Goal: Task Accomplishment & Management: Use online tool/utility

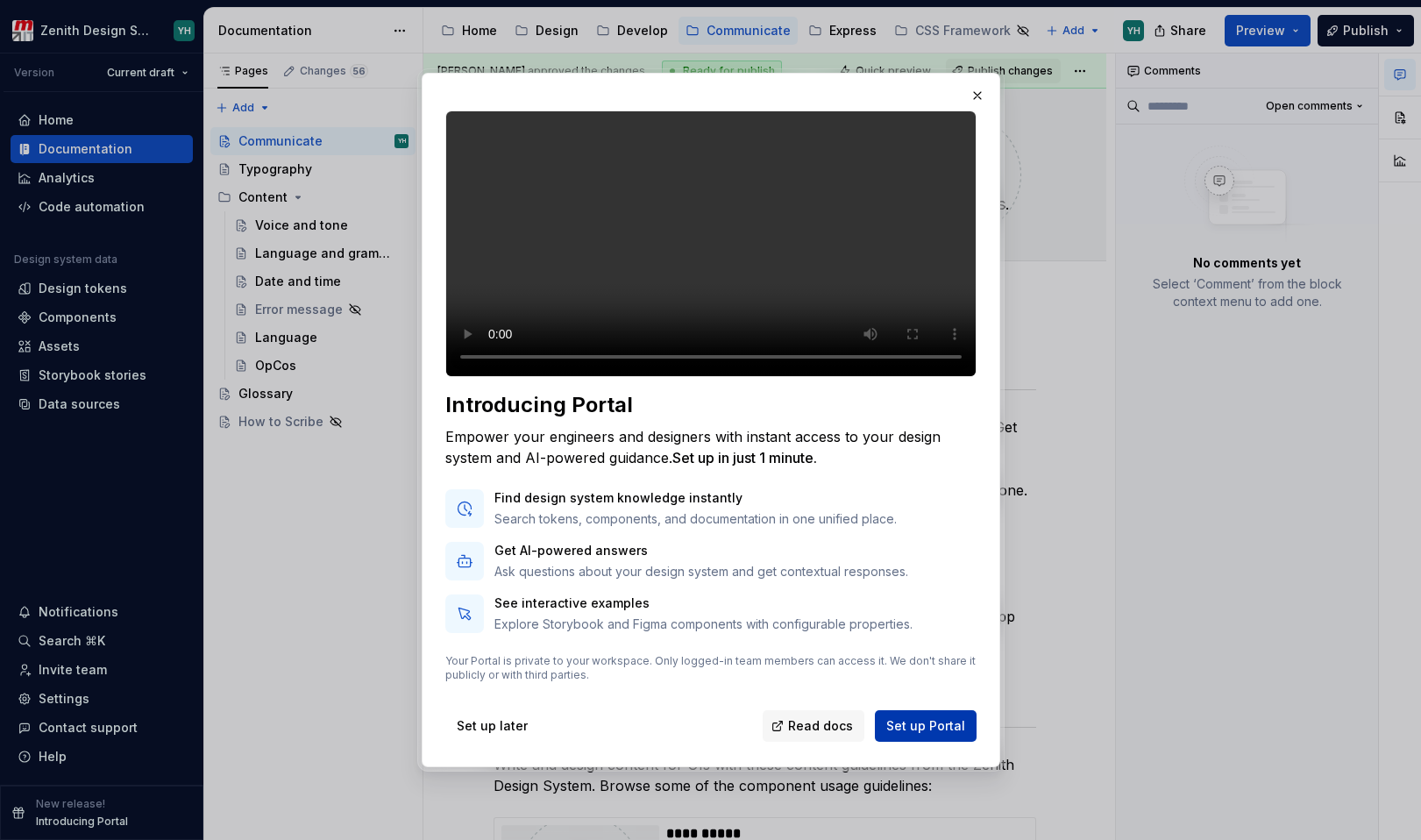
click at [945, 735] on span "Set up Portal" at bounding box center [926, 725] width 79 height 17
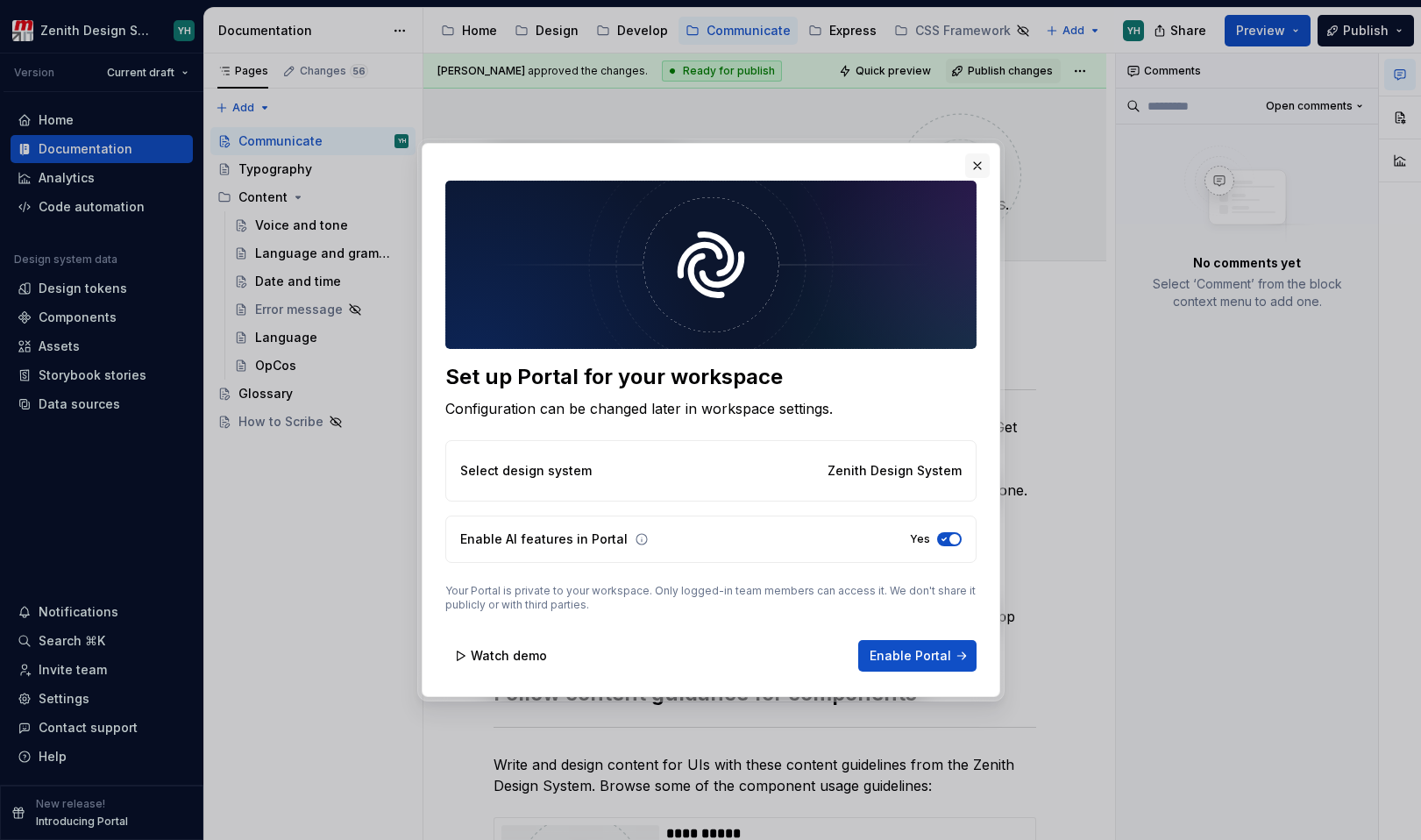
click at [980, 159] on button "button" at bounding box center [978, 166] width 25 height 25
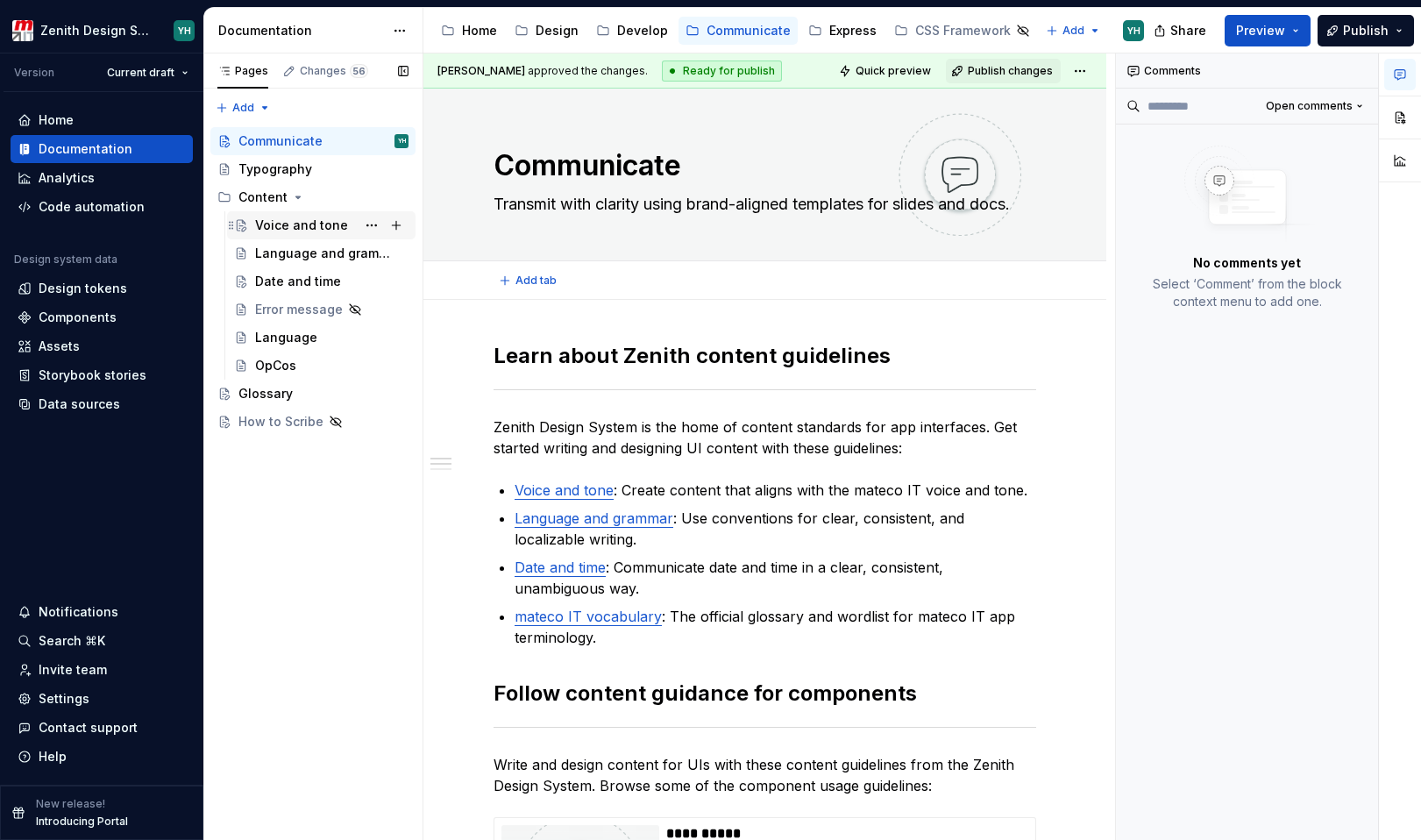
type textarea "*"
click at [110, 206] on div "Code automation" at bounding box center [92, 207] width 106 height 17
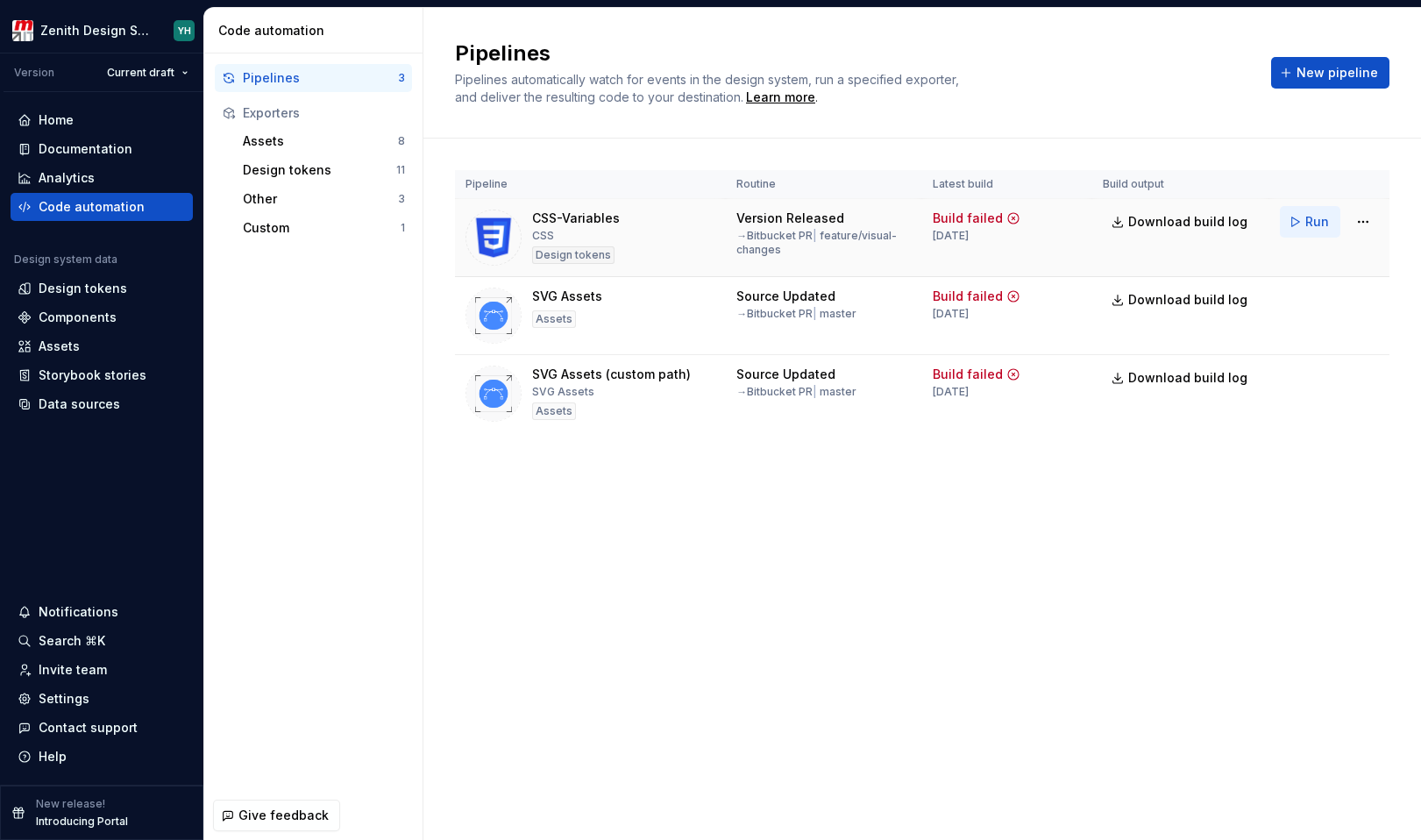
click at [1316, 224] on span "Run" at bounding box center [1317, 222] width 24 height 17
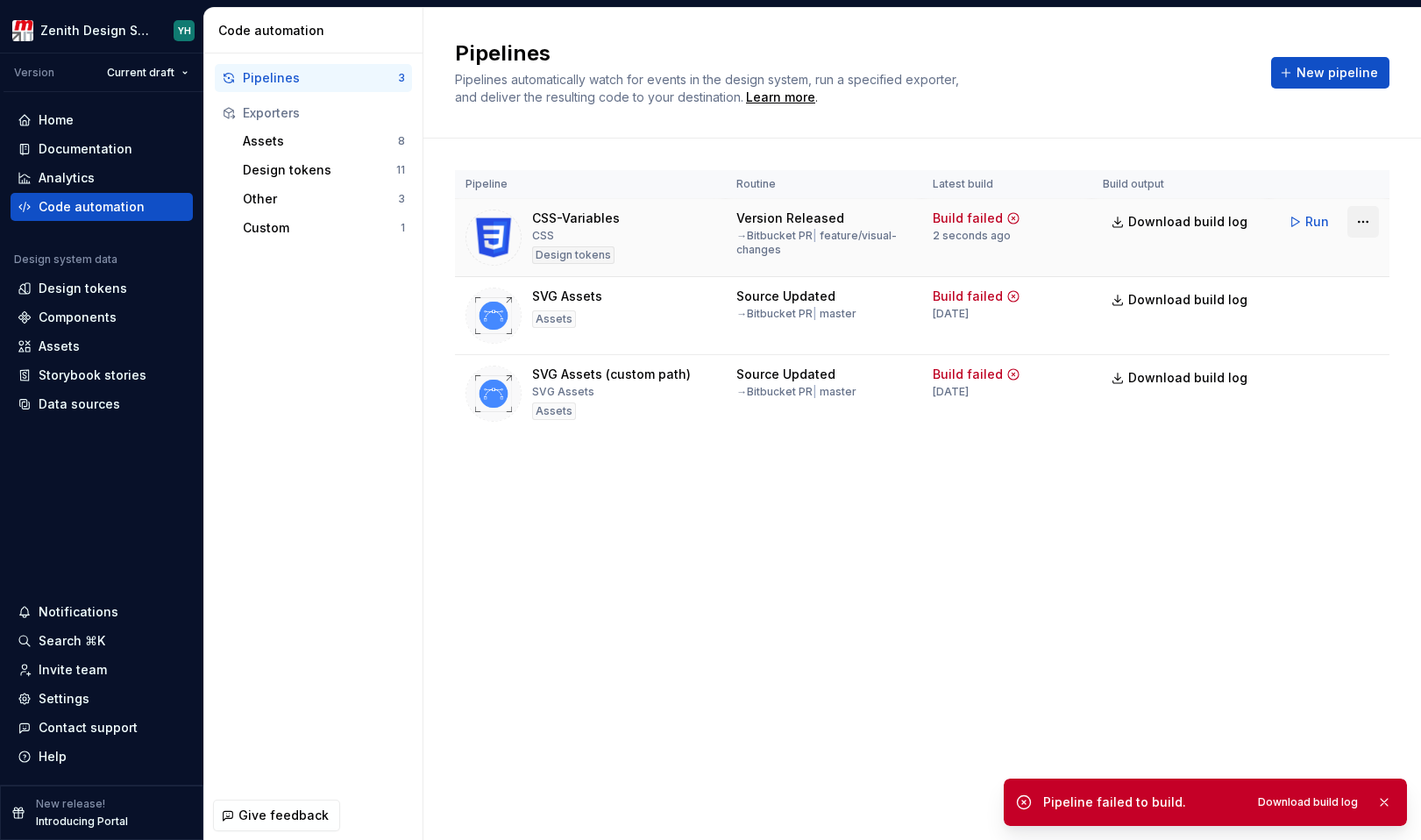
click at [1366, 226] on html "Zenith Design System YH Version Current draft Home Documentation Analytics Code…" at bounding box center [710, 420] width 1421 height 840
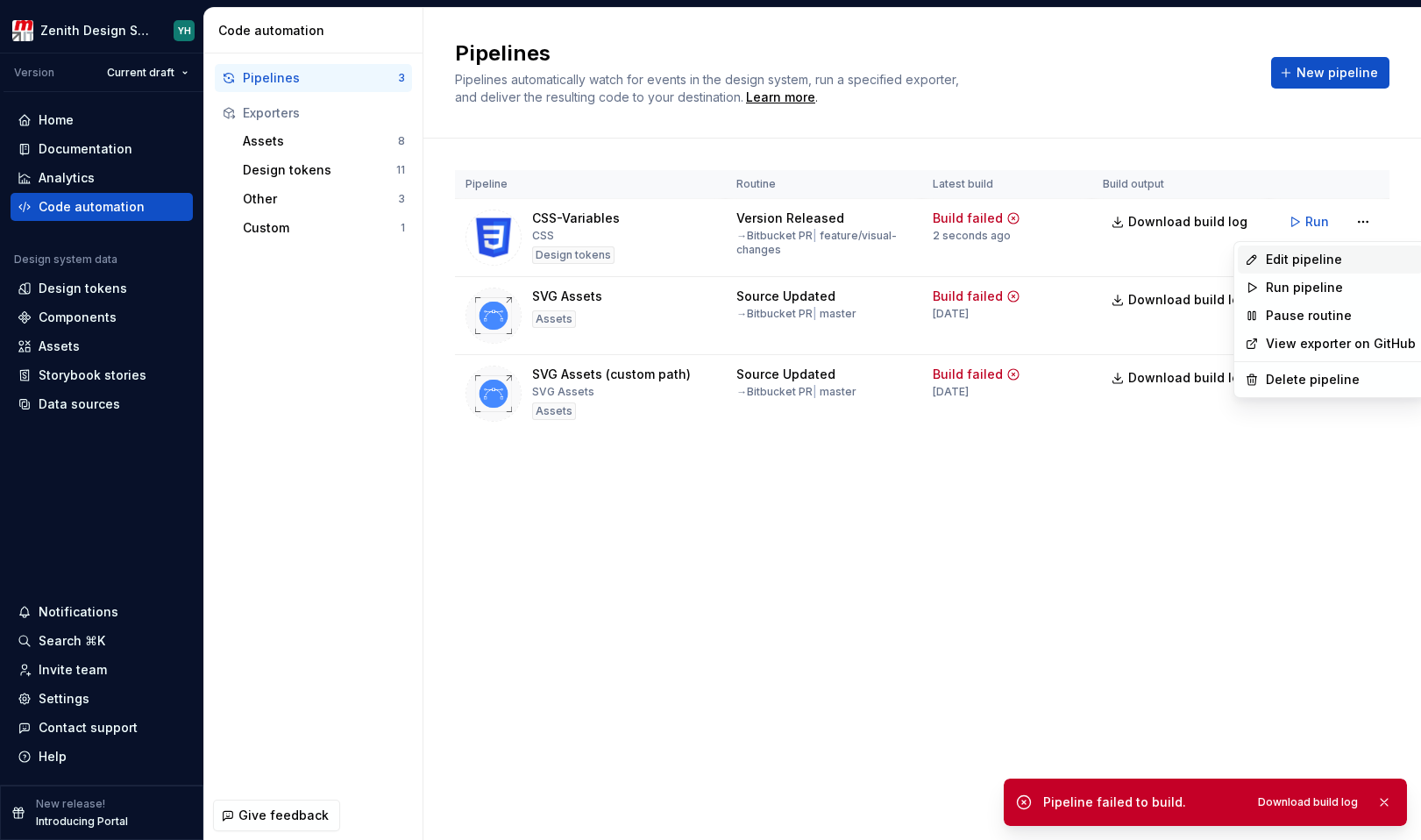
click at [1340, 262] on div "Edit pipeline" at bounding box center [1341, 259] width 150 height 17
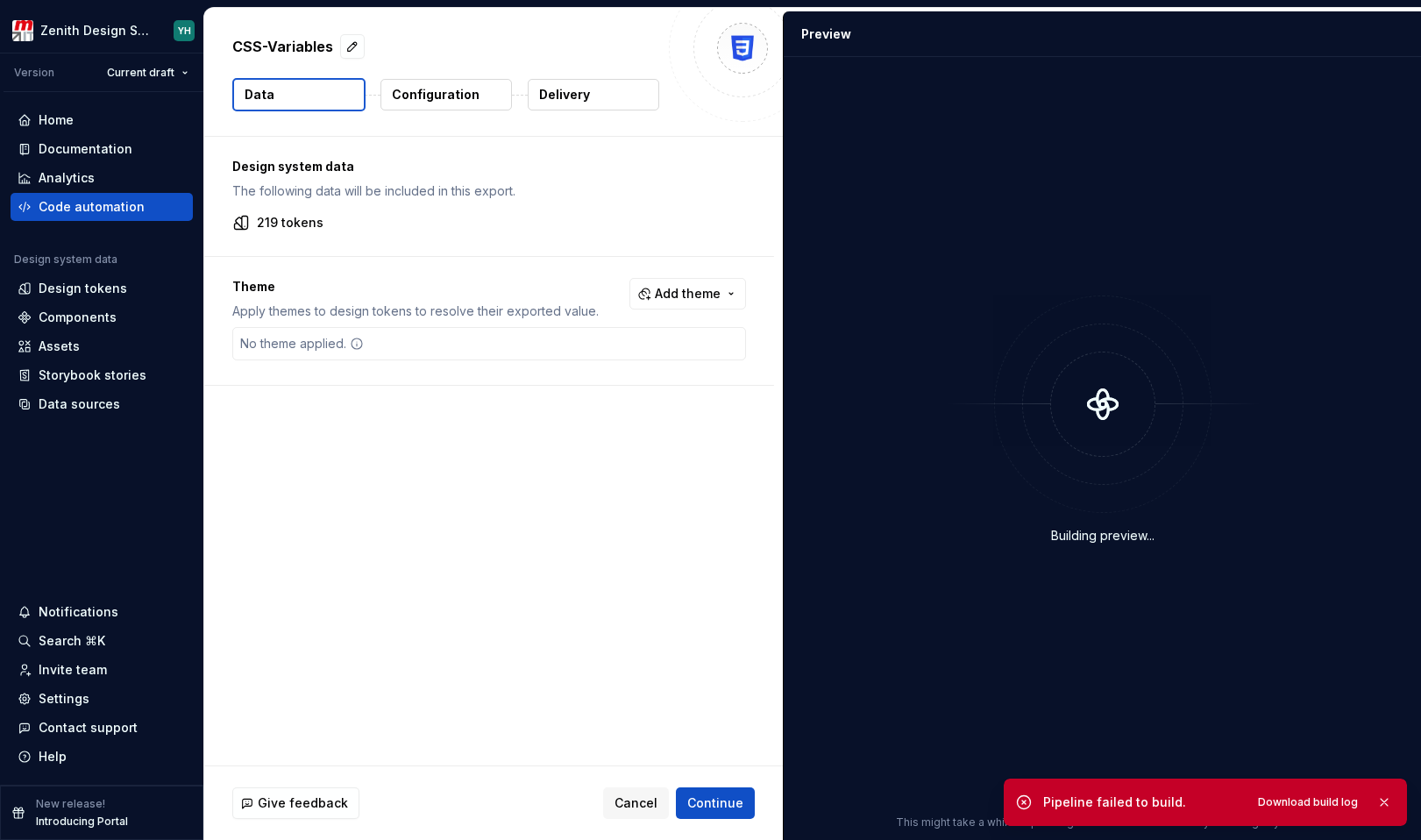
click at [563, 88] on p "Delivery" at bounding box center [565, 95] width 51 height 17
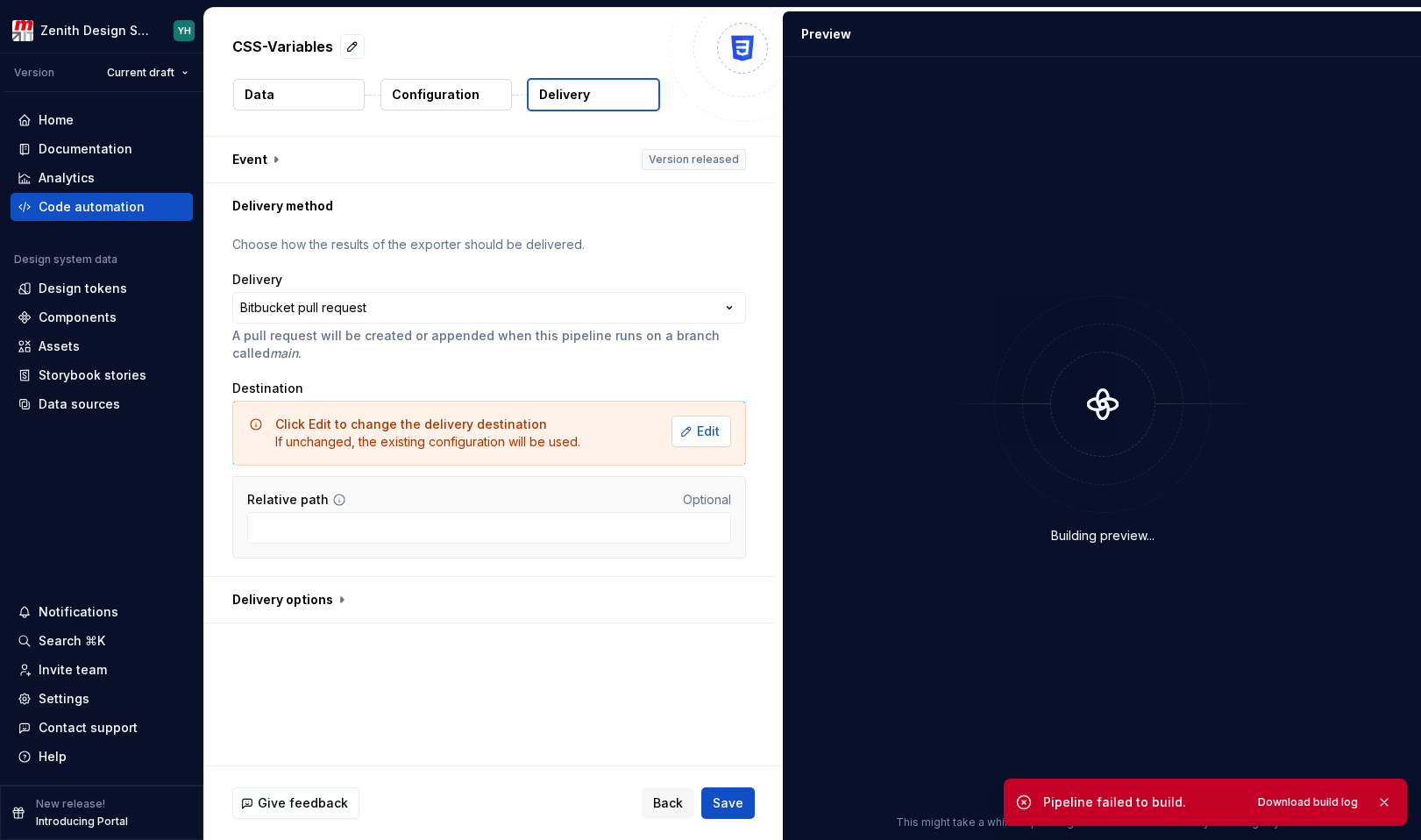
click at [674, 431] on button "Edit" at bounding box center [701, 430] width 60 height 31
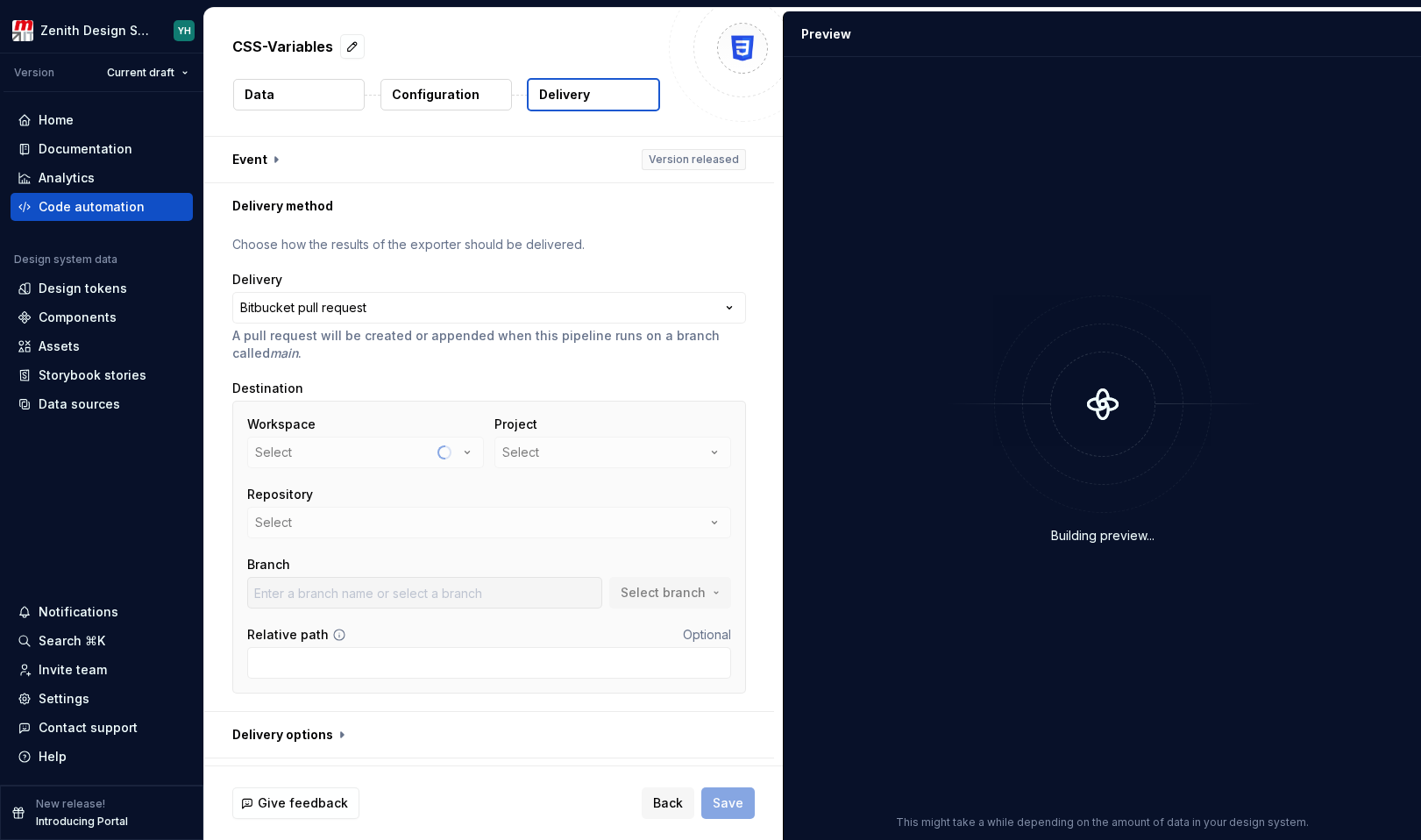
click at [465, 449] on div "Workspace Select" at bounding box center [366, 441] width 237 height 52
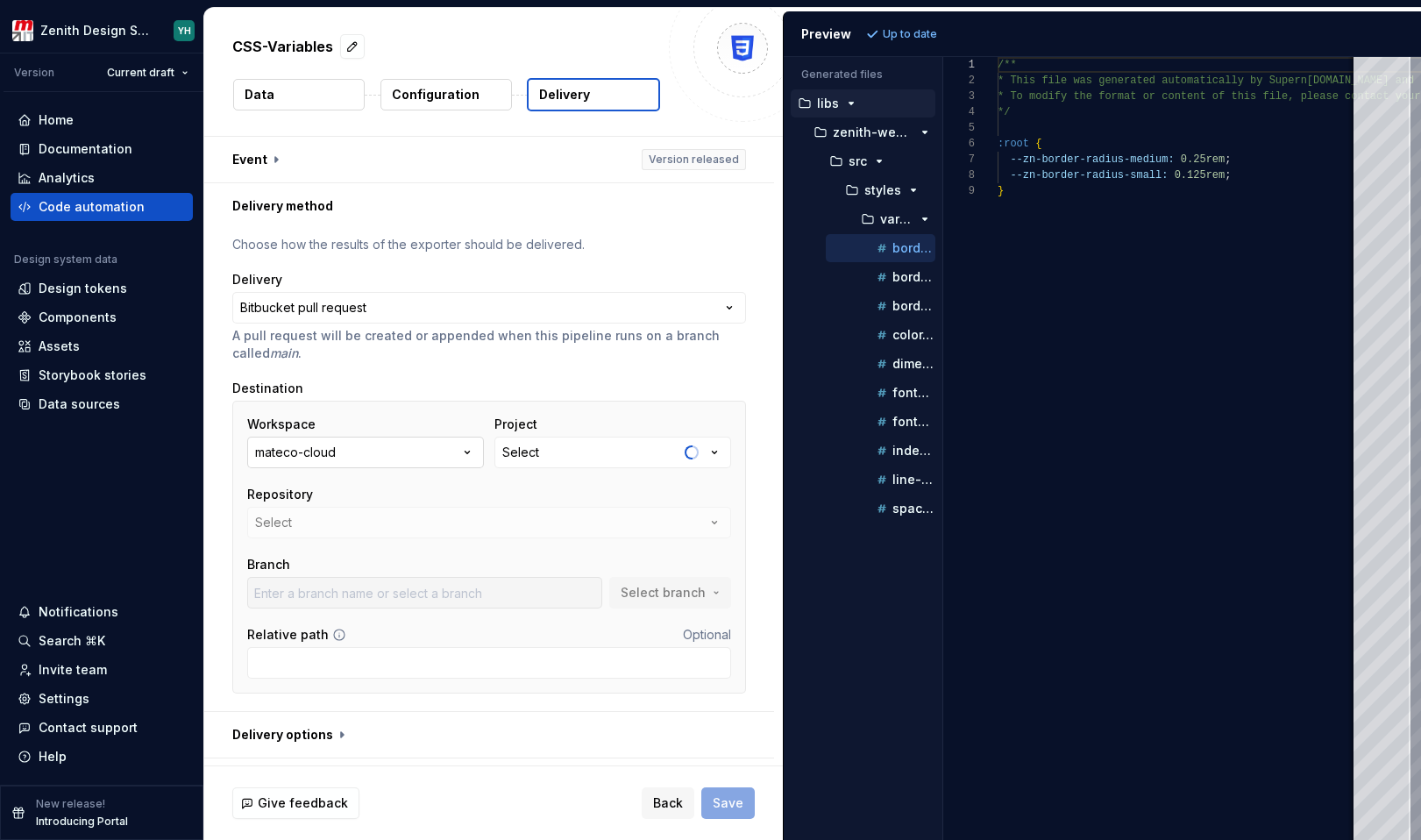
click at [460, 452] on icon "button" at bounding box center [467, 452] width 17 height 17
click at [548, 453] on div "ARCHIVE" at bounding box center [528, 452] width 52 height 17
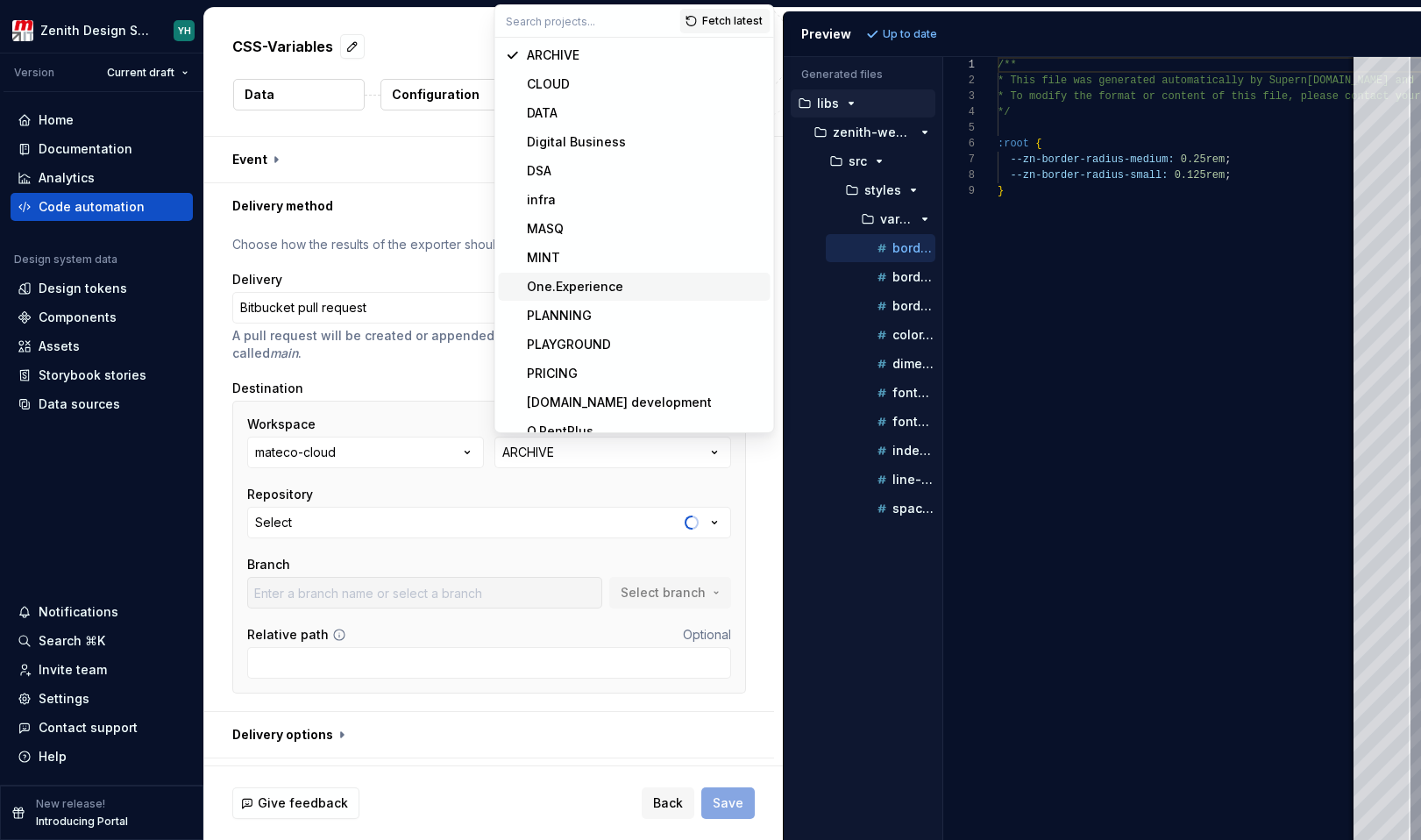
click at [622, 279] on div "One.Experience" at bounding box center [646, 286] width 237 height 17
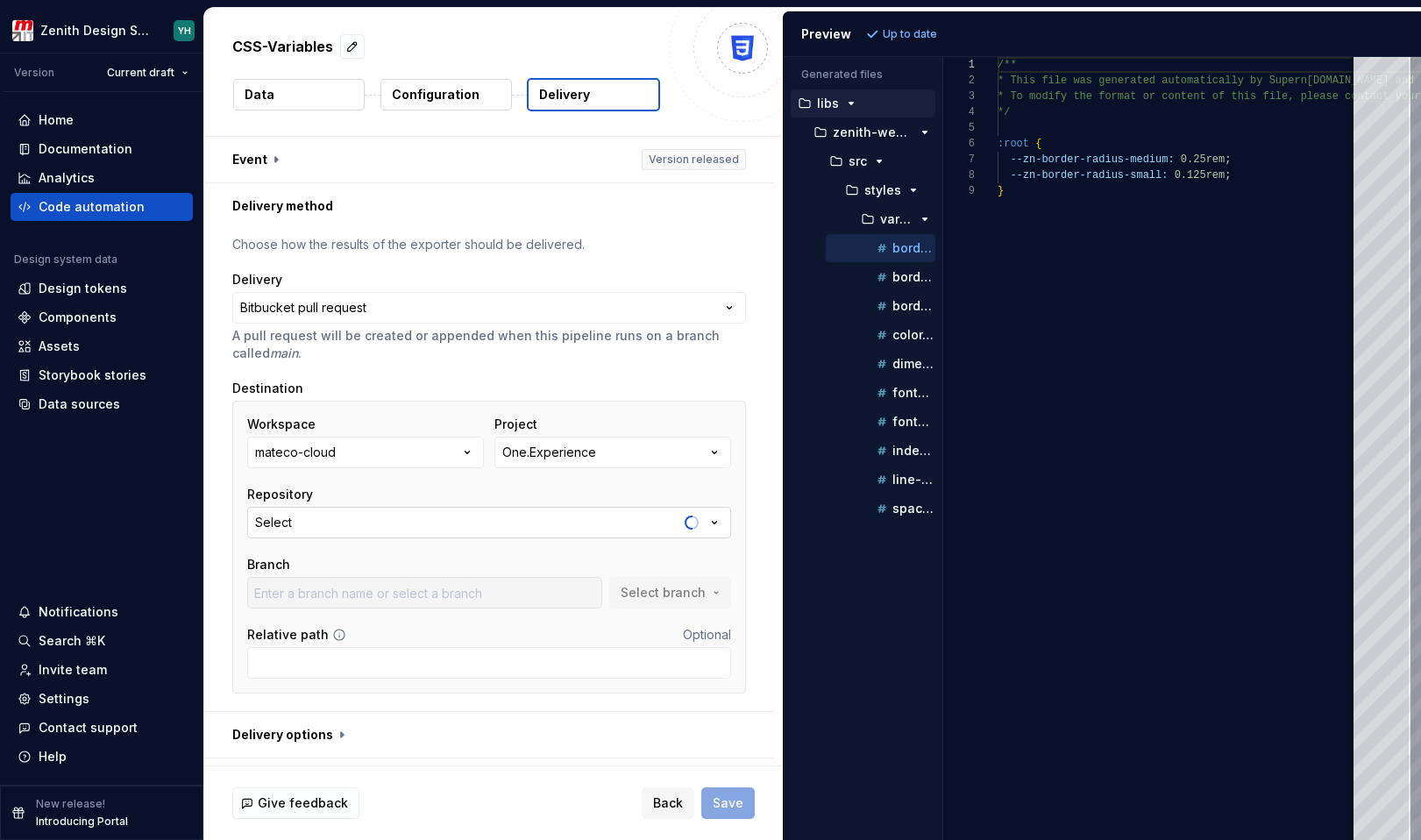
click at [416, 514] on button "Select" at bounding box center [489, 521] width 484 height 31
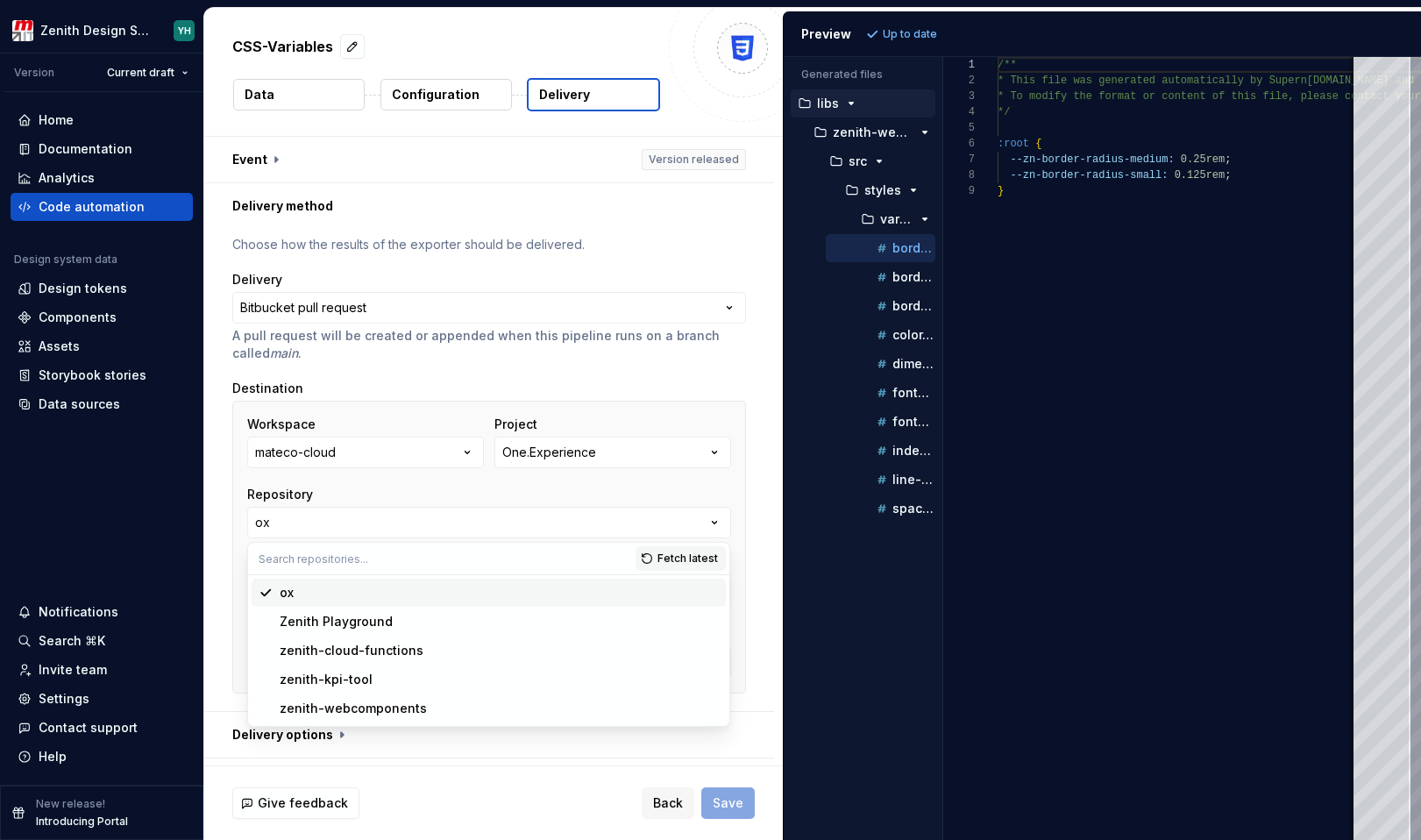
type input "bugfix/EXP-679-textarea-dimension"
click at [361, 706] on div "zenith-webcomponents" at bounding box center [353, 708] width 147 height 17
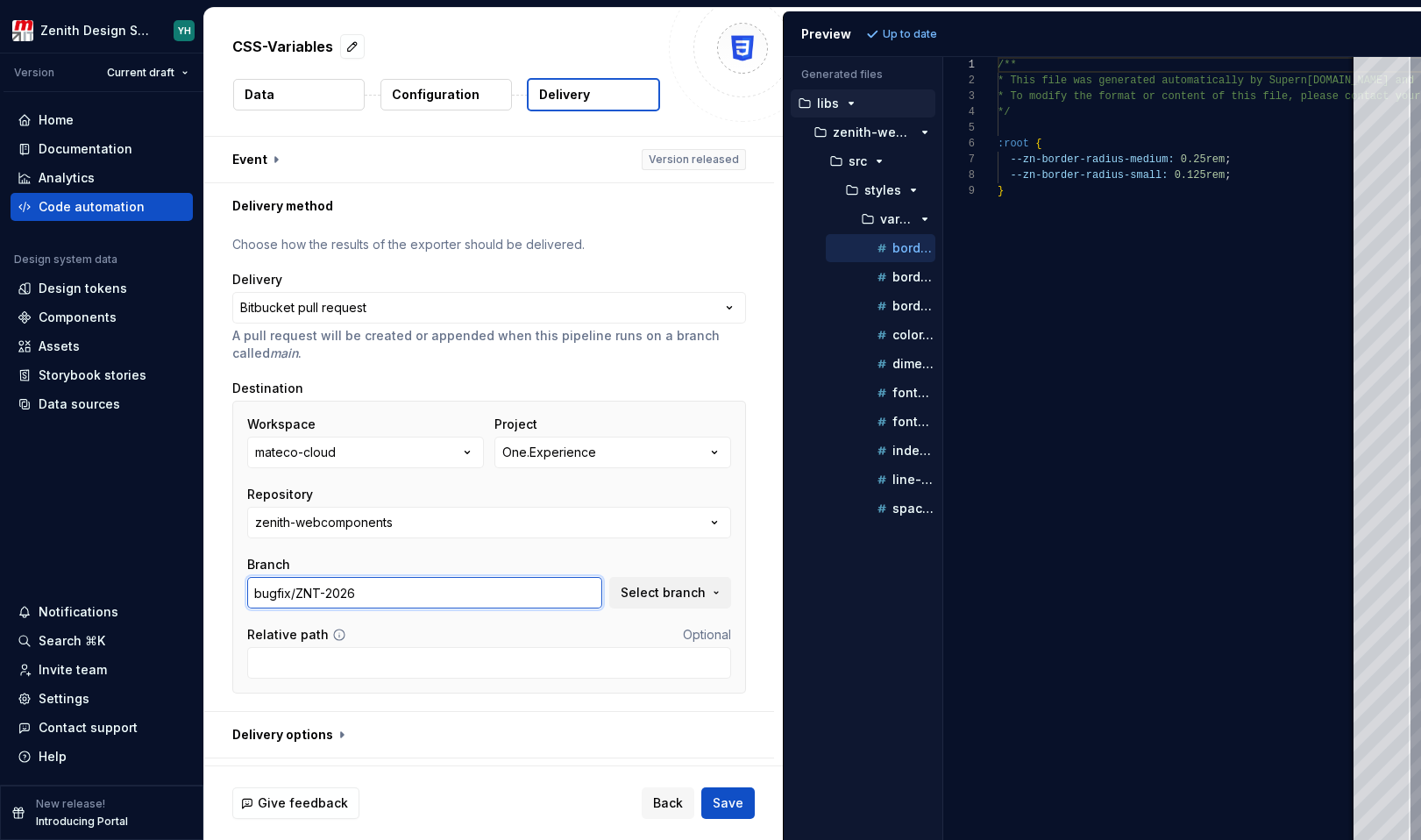
click at [387, 602] on input "bugfix/ZNT-2026" at bounding box center [425, 592] width 355 height 31
click at [649, 591] on span "Select branch" at bounding box center [663, 593] width 85 height 17
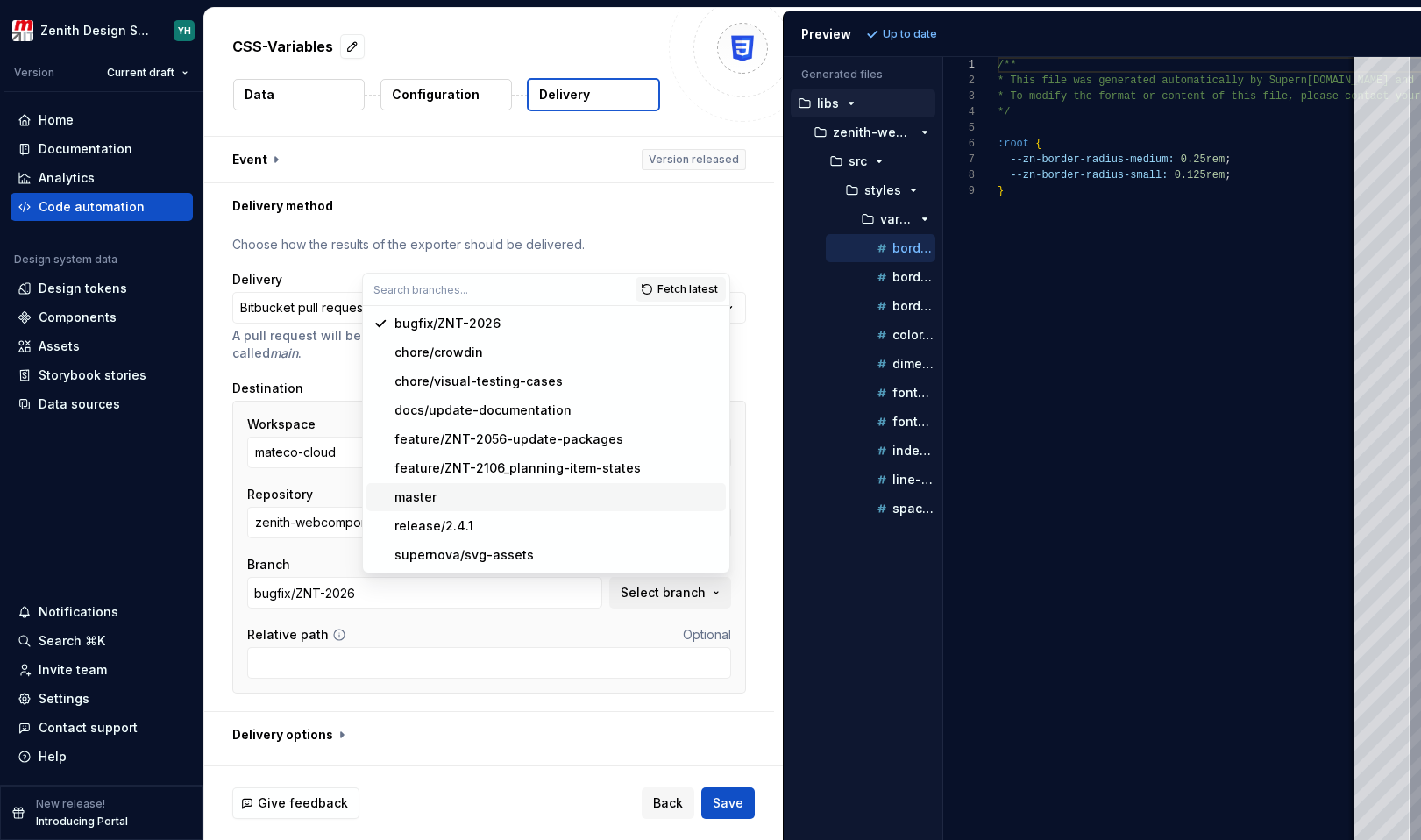
click at [490, 502] on div "master" at bounding box center [557, 497] width 324 height 17
type input "master"
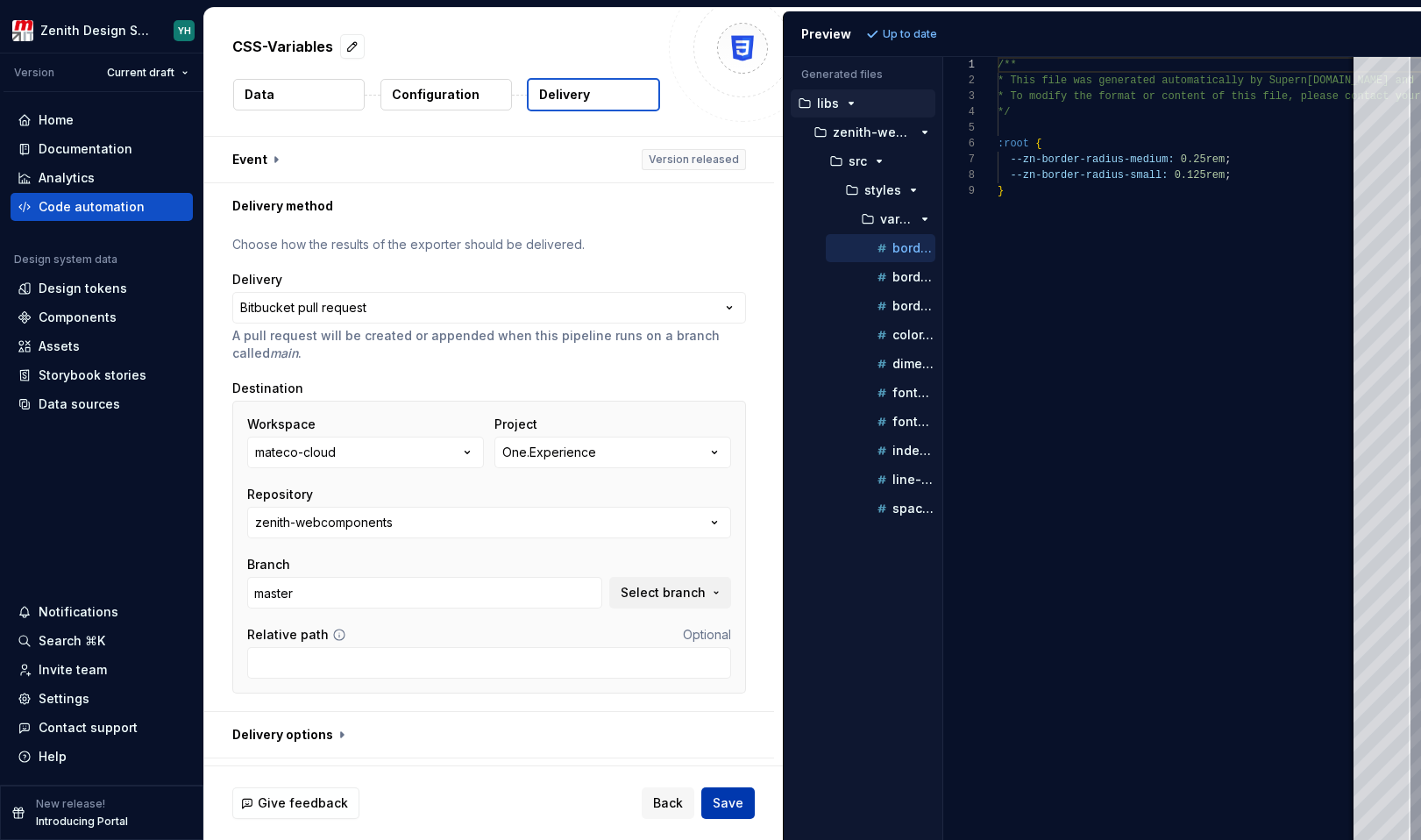
click at [747, 804] on button "Save" at bounding box center [729, 802] width 53 height 31
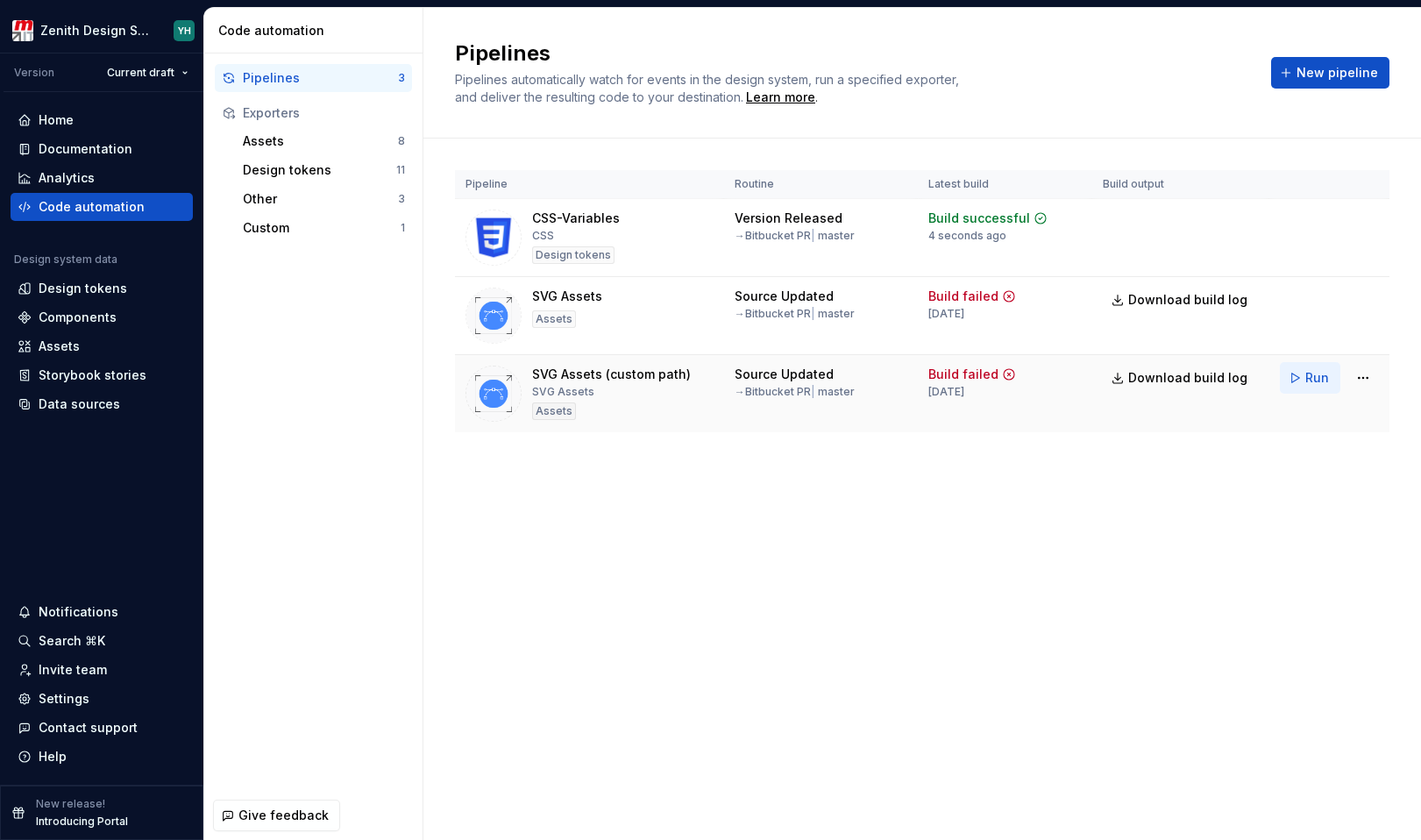
click at [1314, 379] on span "Run" at bounding box center [1317, 377] width 24 height 17
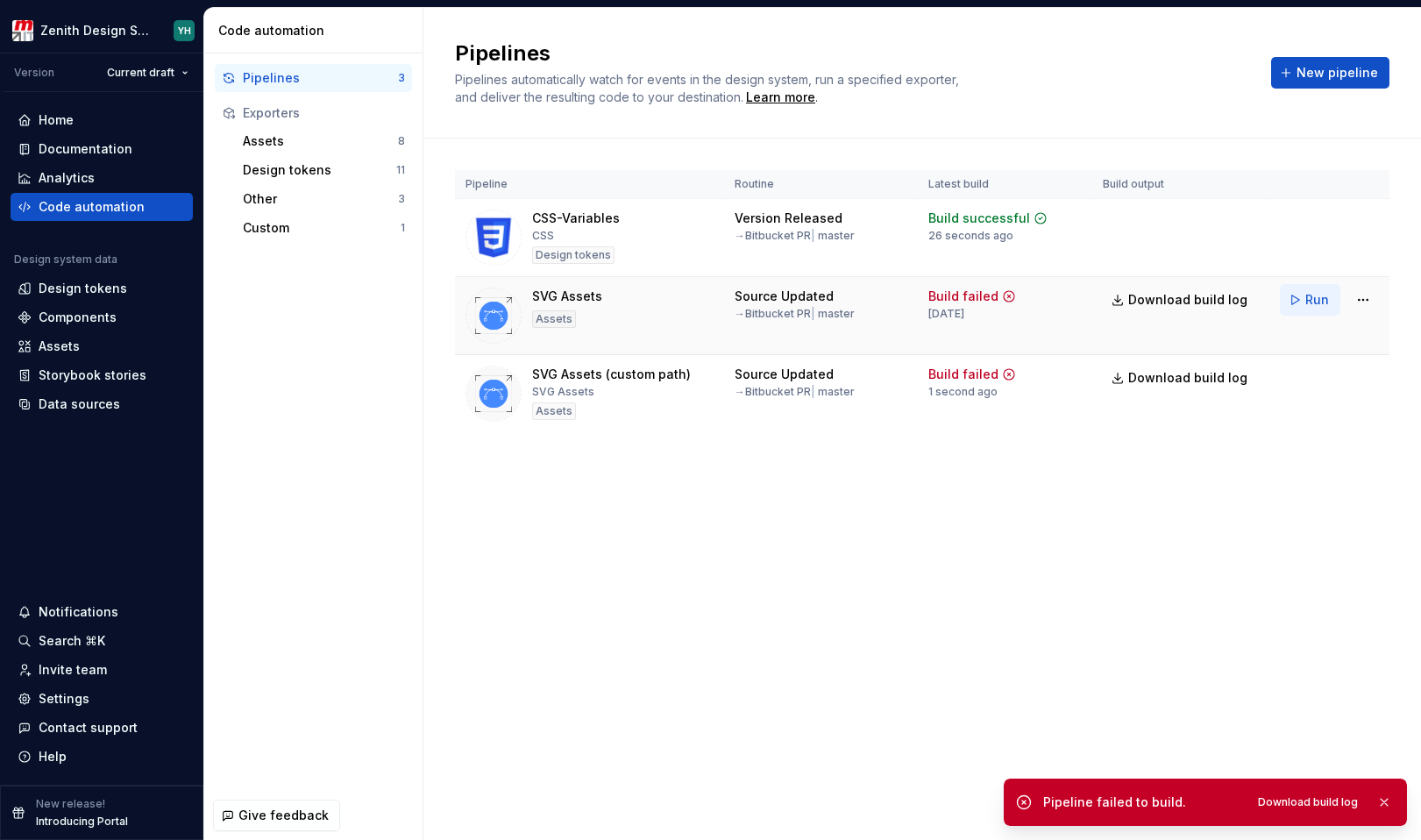
click at [1303, 294] on button "Run" at bounding box center [1311, 300] width 61 height 31
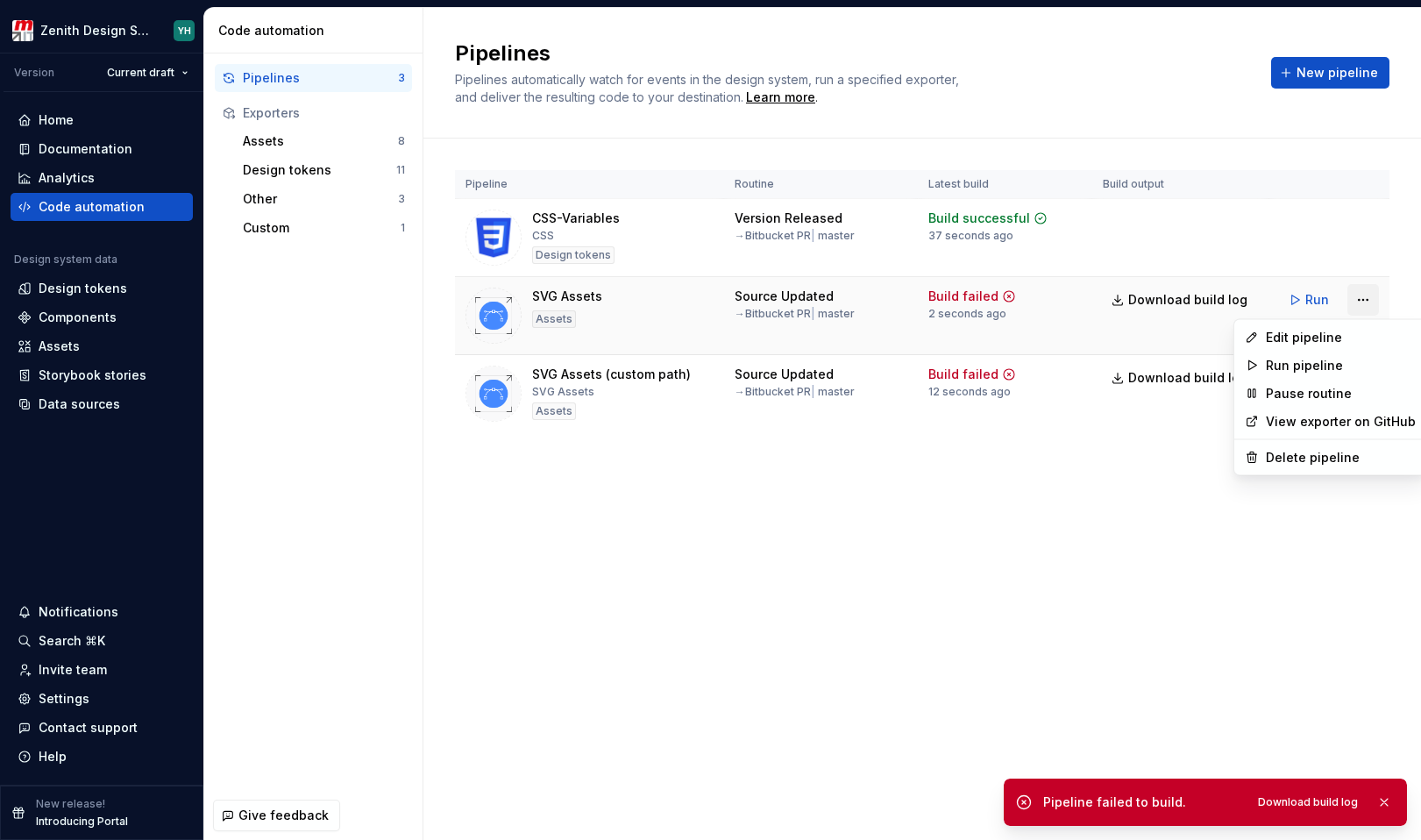
click at [1363, 308] on html "Zenith Design System YH Version Current draft Home Documentation Analytics Code…" at bounding box center [710, 420] width 1421 height 840
click at [1333, 331] on div "Edit pipeline" at bounding box center [1341, 338] width 150 height 17
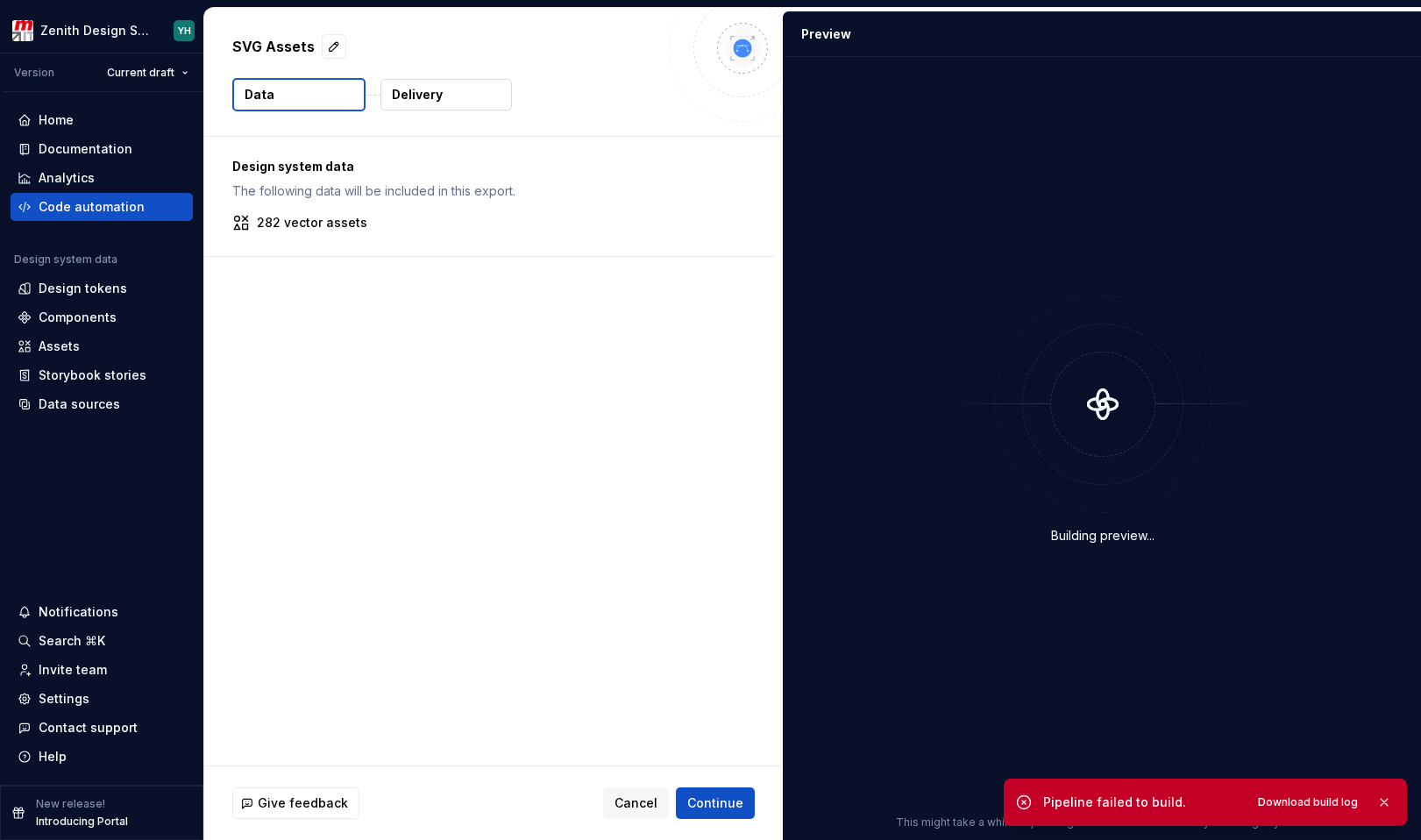
click at [459, 109] on button "Delivery" at bounding box center [446, 94] width 132 height 31
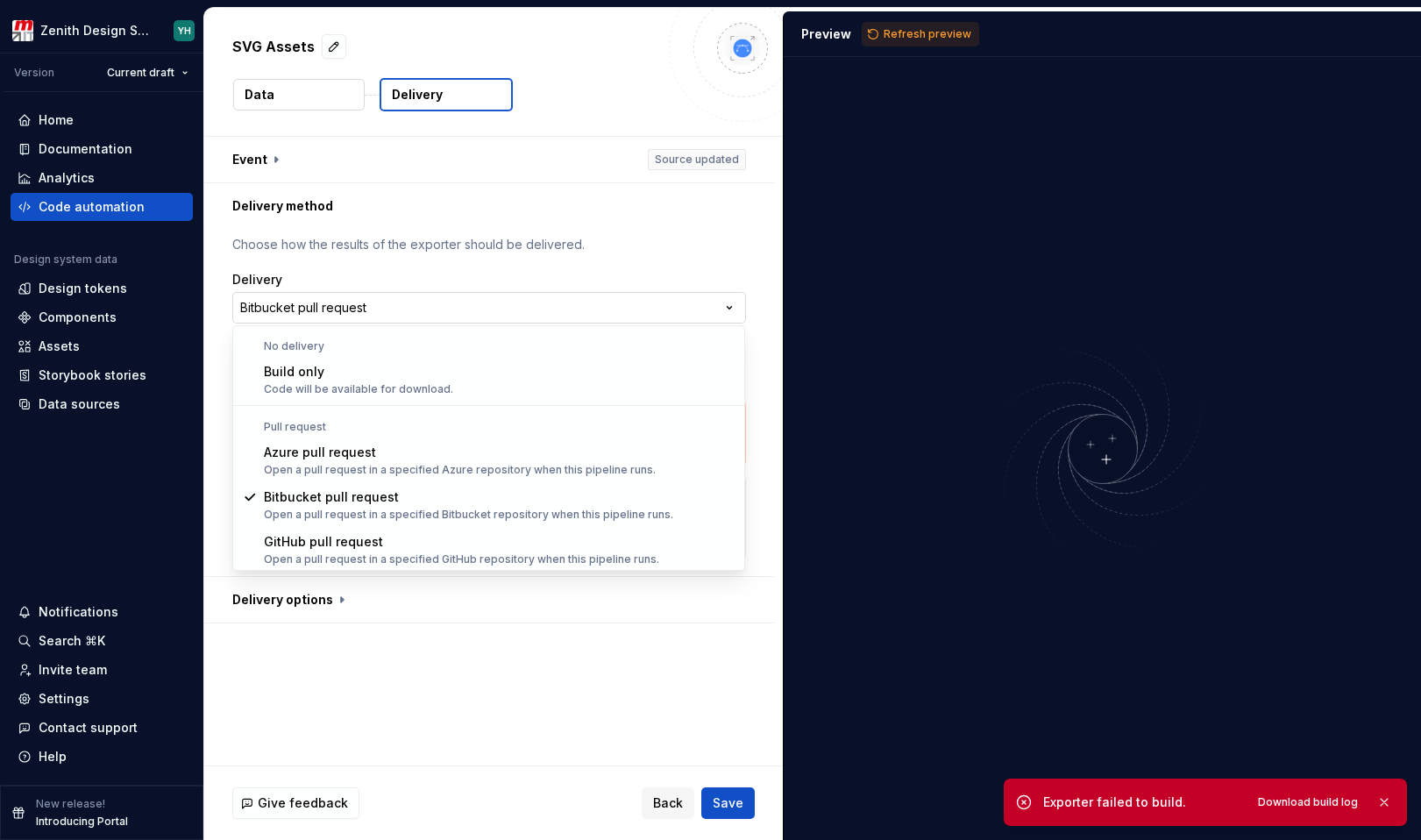
click at [702, 307] on html "**********" at bounding box center [710, 420] width 1421 height 840
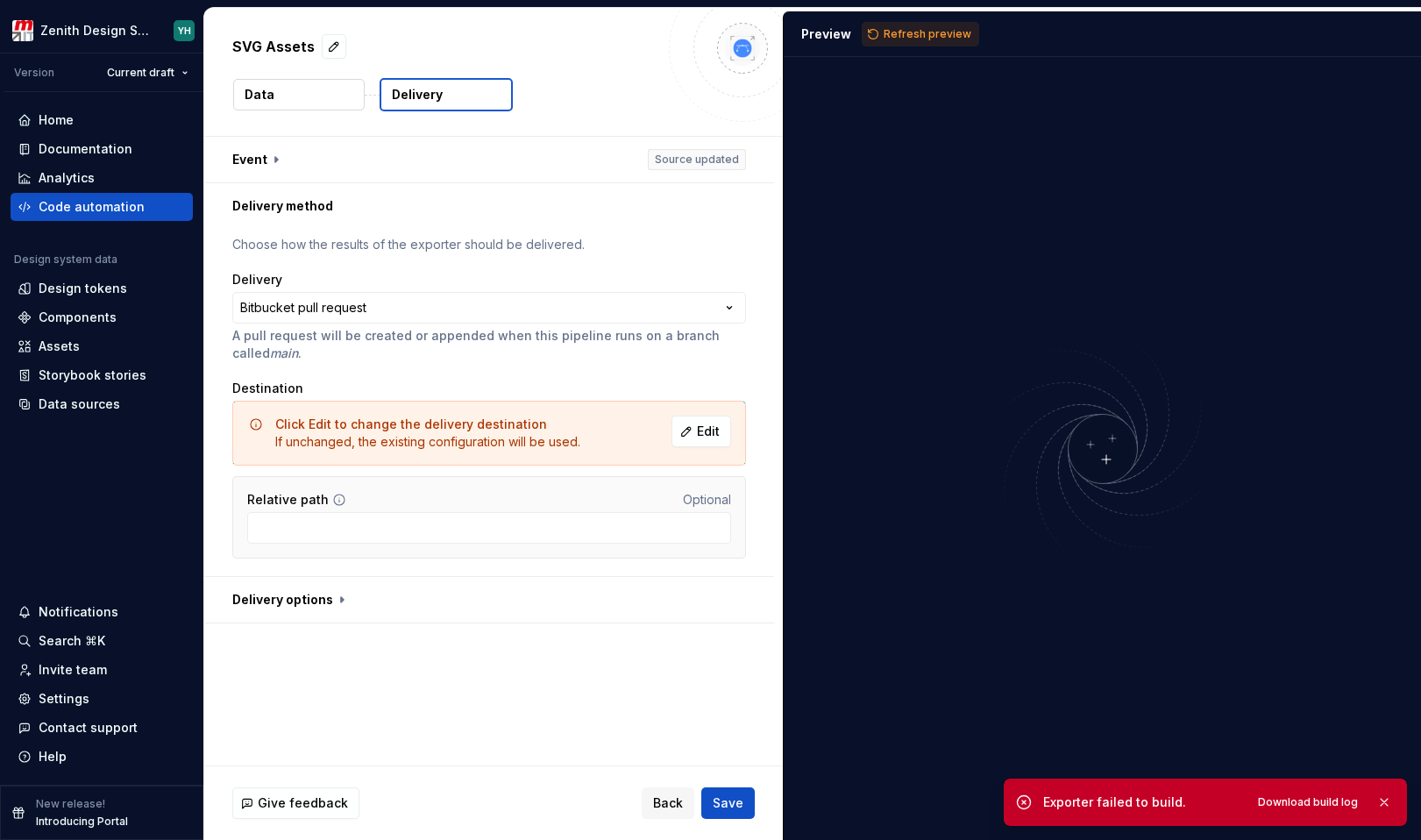
click at [700, 262] on html "**********" at bounding box center [710, 420] width 1421 height 840
click at [710, 433] on span "Edit" at bounding box center [709, 431] width 23 height 17
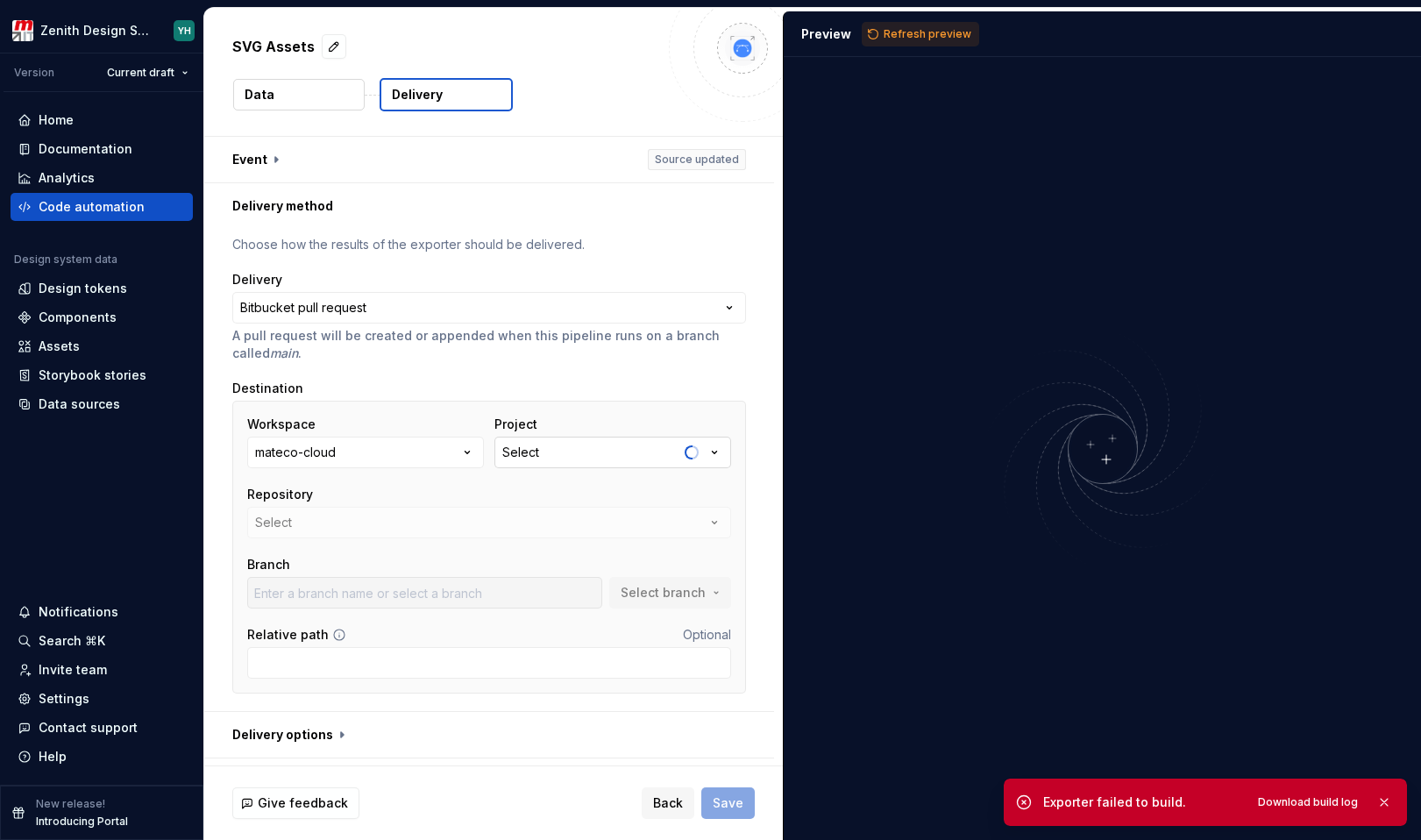
click at [526, 451] on div "Select" at bounding box center [521, 452] width 37 height 17
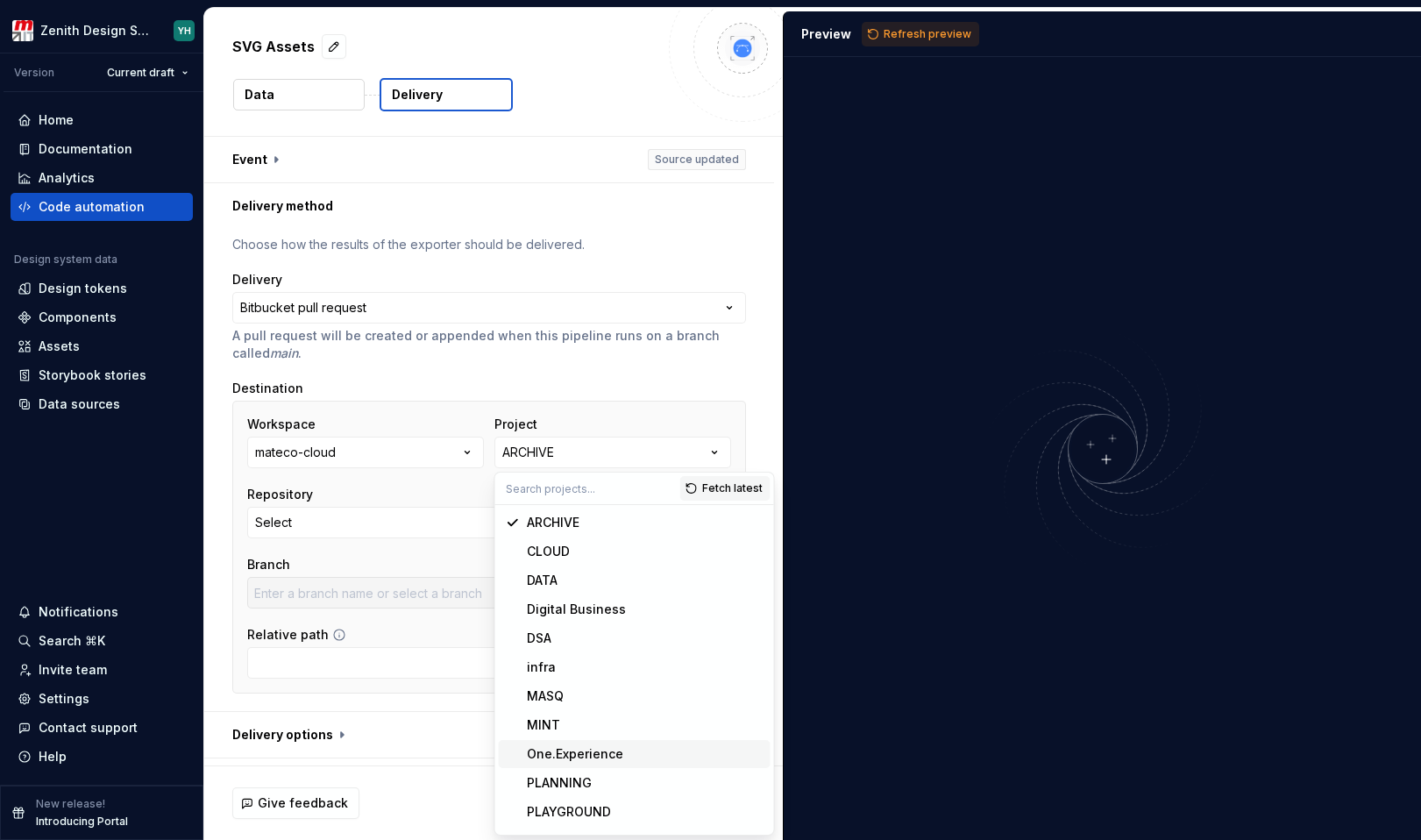
click at [570, 758] on div "One.Experience" at bounding box center [576, 754] width 97 height 17
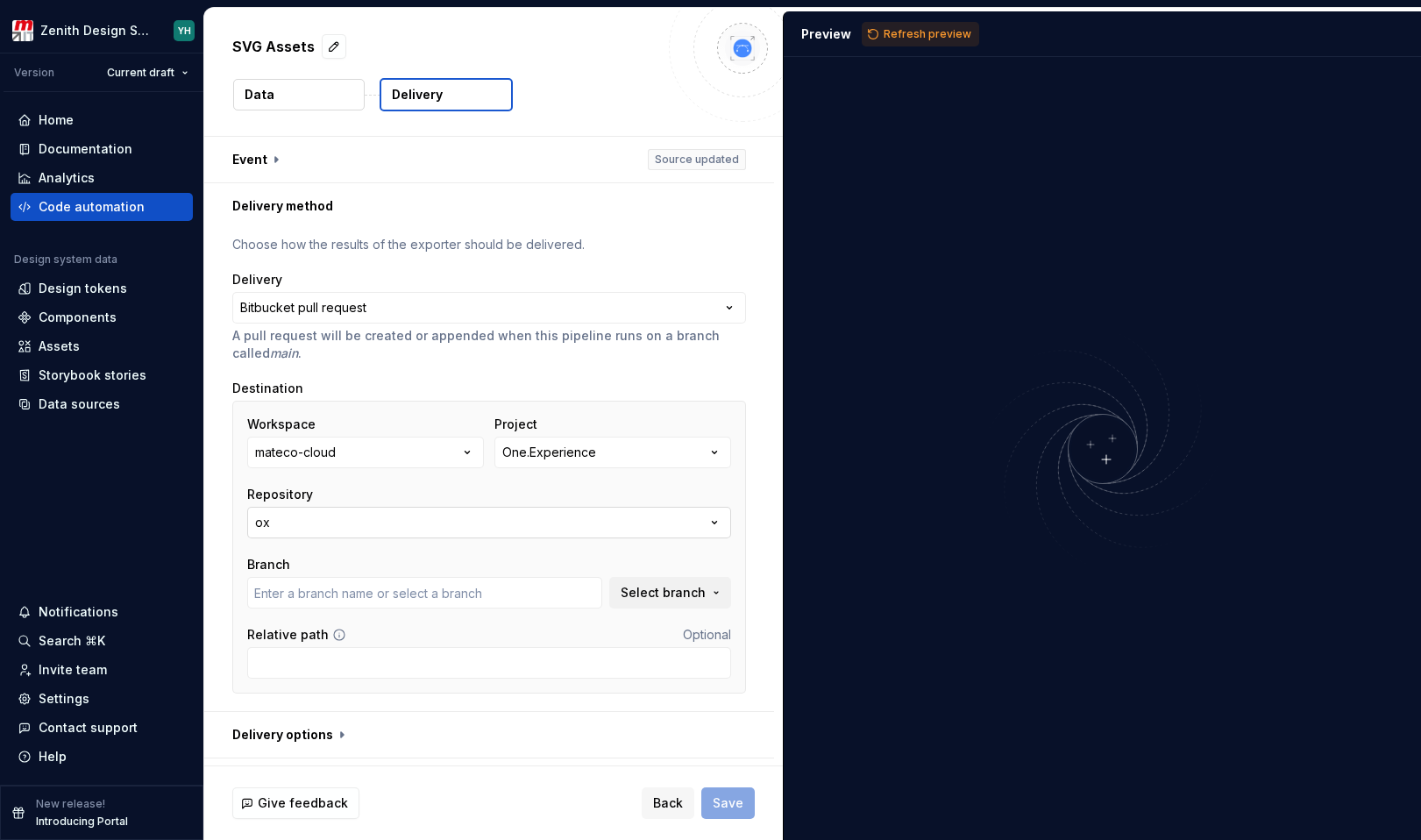
click at [420, 527] on button "ox" at bounding box center [489, 521] width 484 height 31
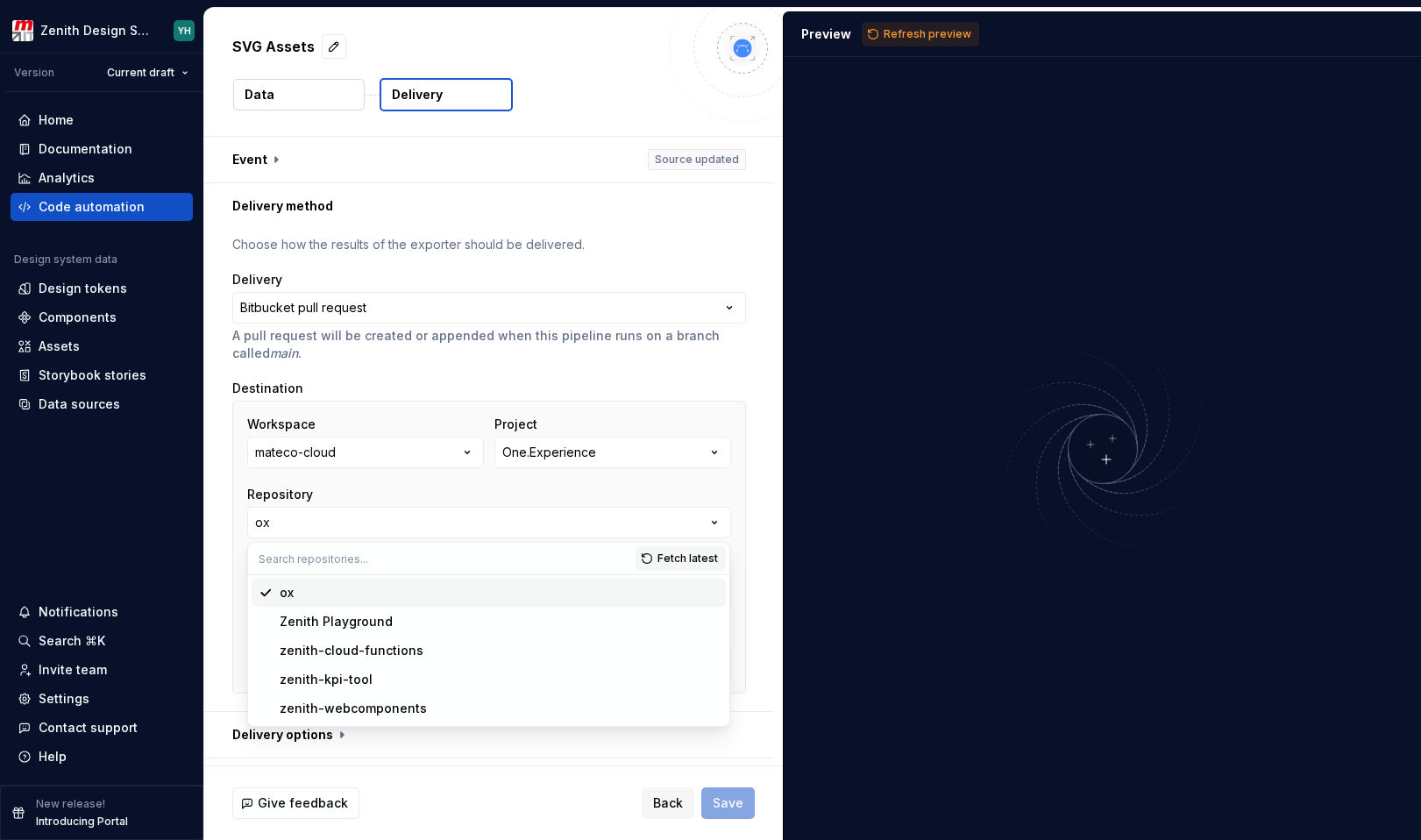
type input "bugfix/EXP-679-textarea-dimension"
click at [415, 703] on div "zenith-webcomponents" at bounding box center [353, 708] width 147 height 17
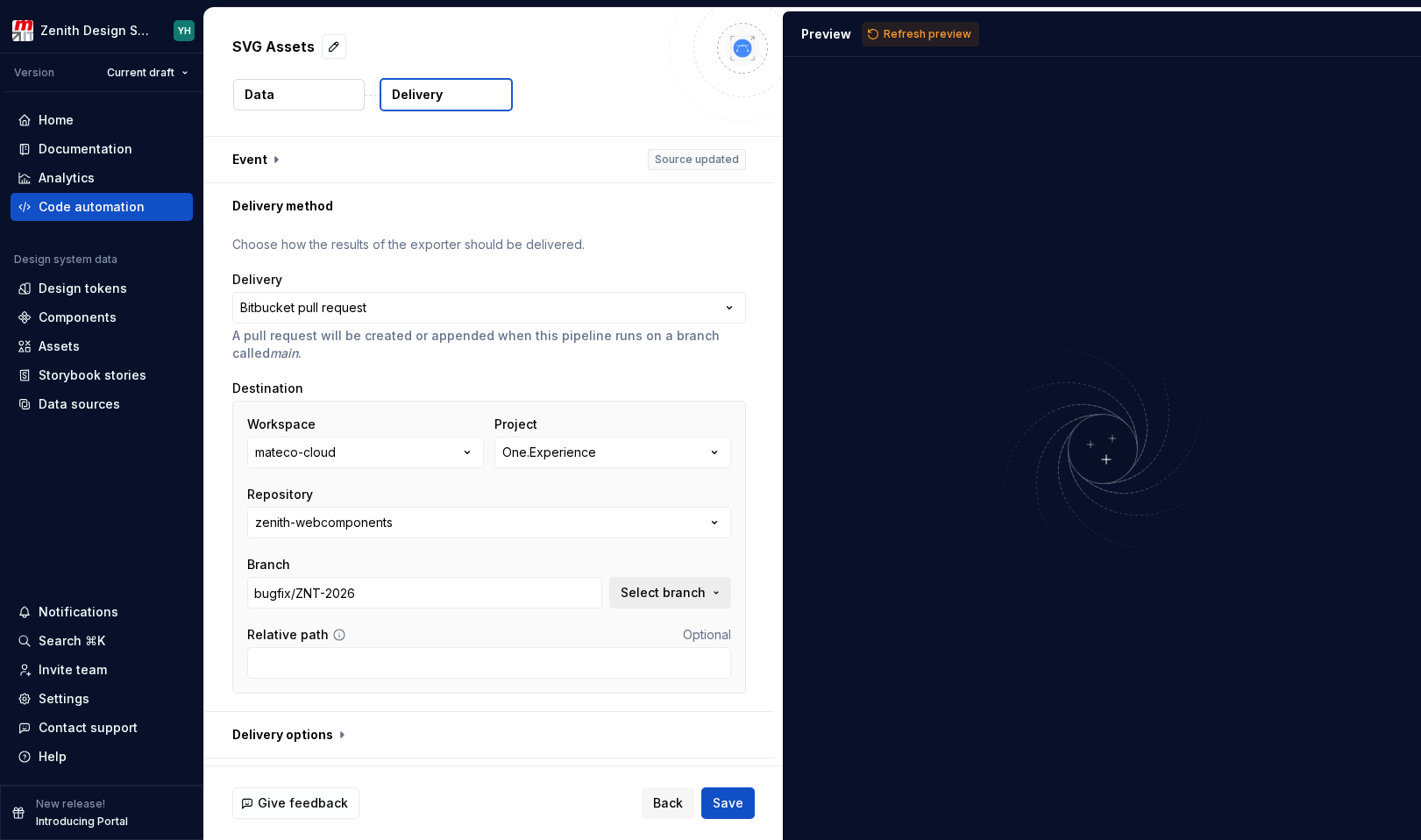
click at [651, 586] on span "Select branch" at bounding box center [663, 593] width 85 height 17
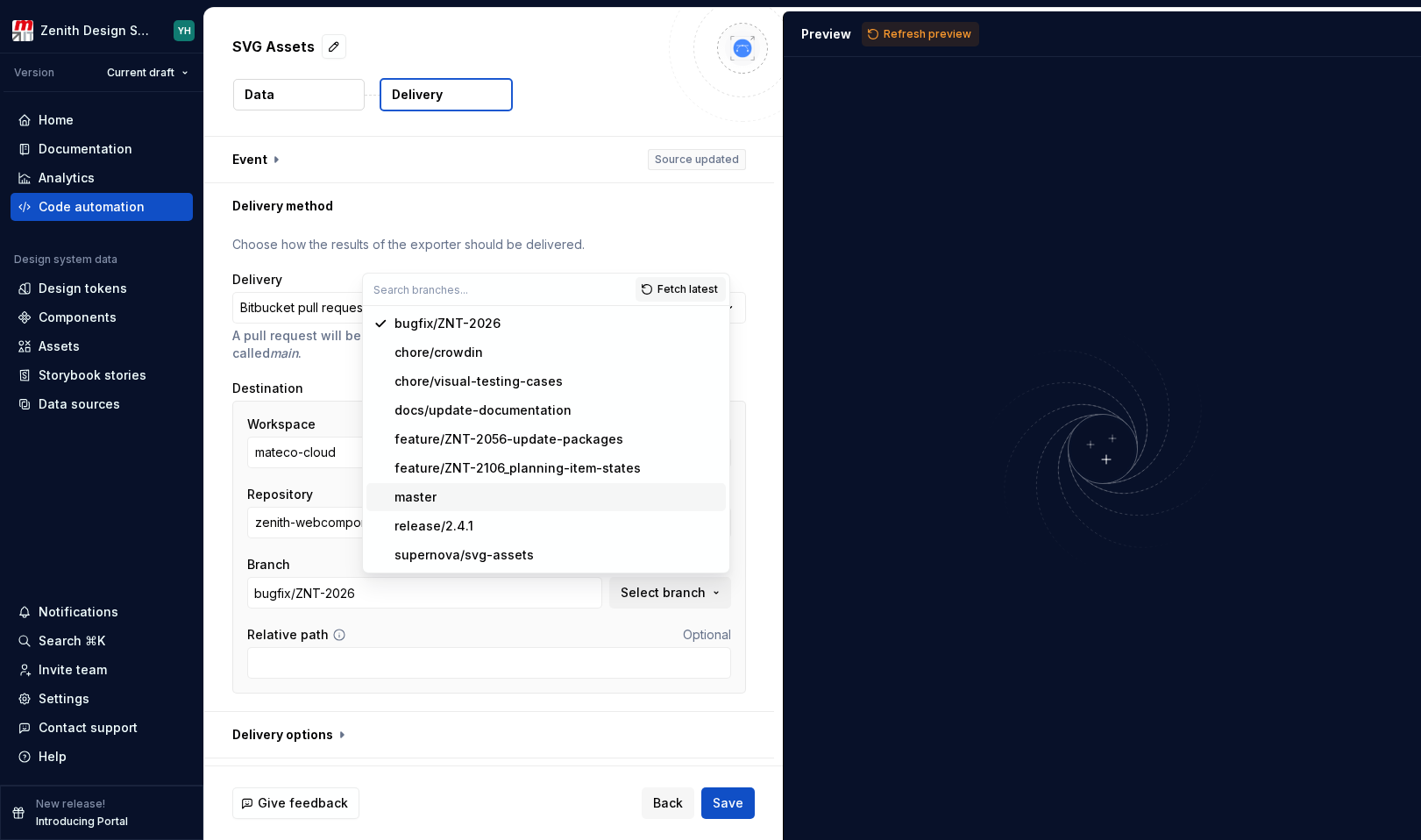
click at [577, 504] on div "master" at bounding box center [557, 497] width 324 height 17
type input "master"
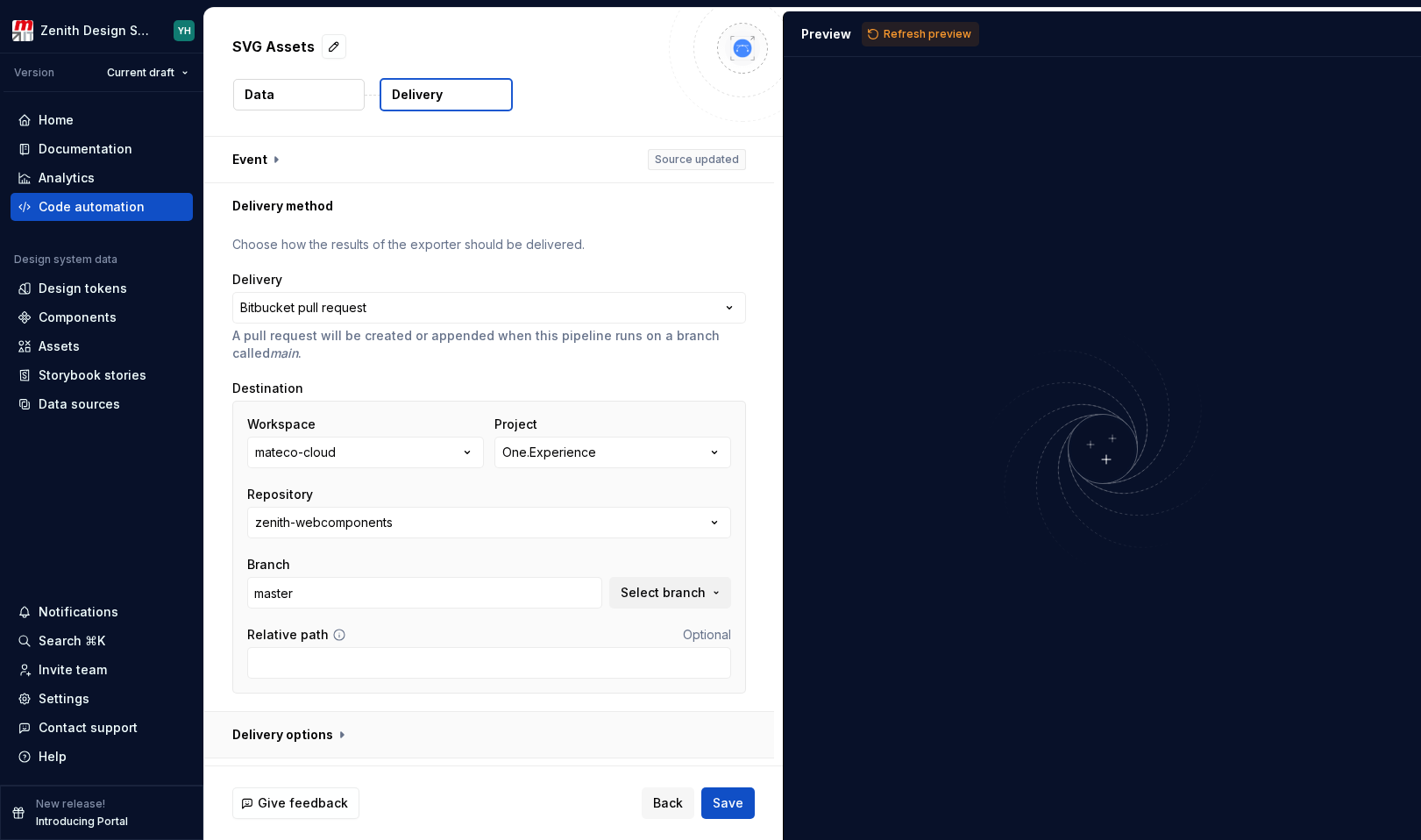
click at [377, 745] on button "button" at bounding box center [489, 735] width 570 height 46
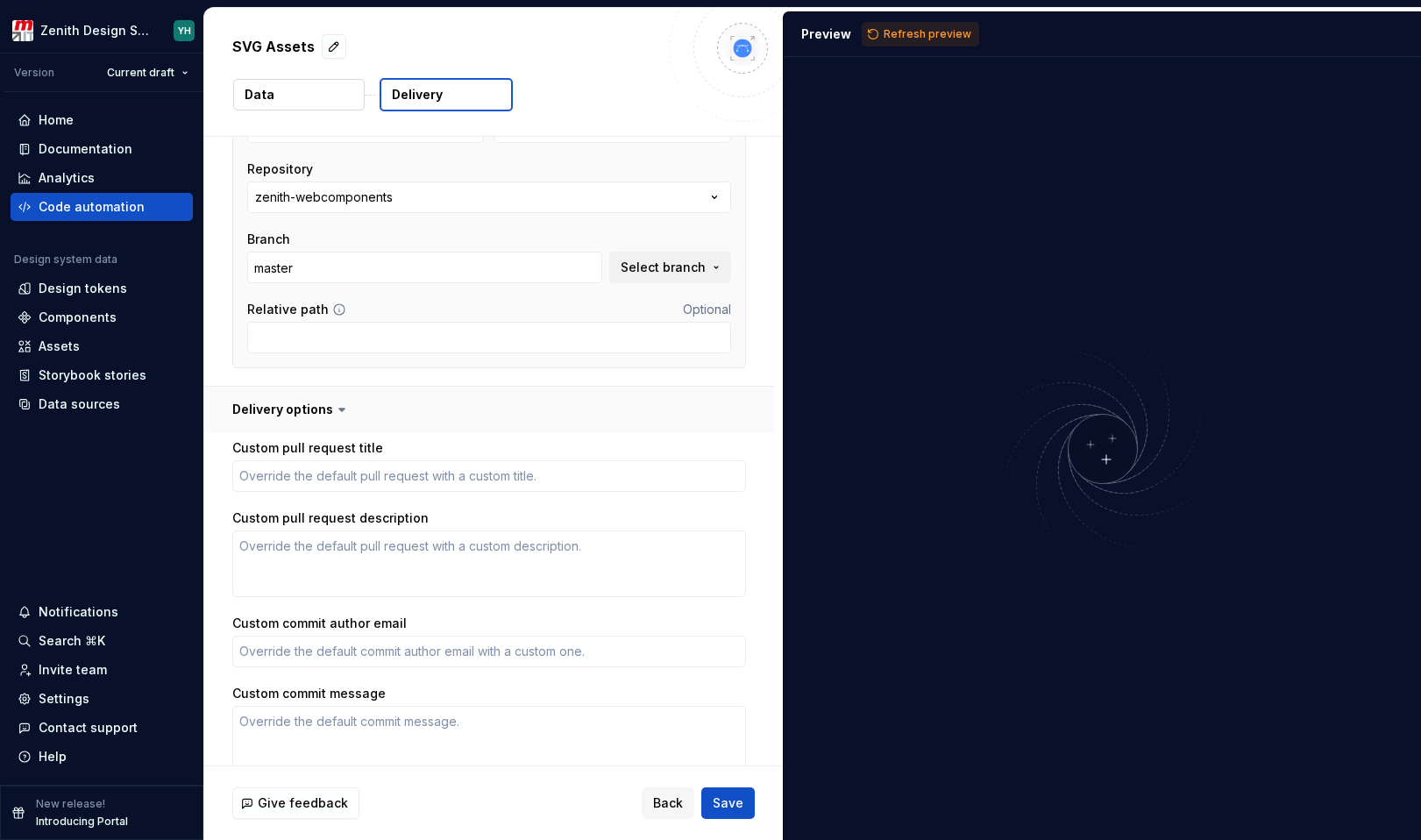
scroll to position [407, 0]
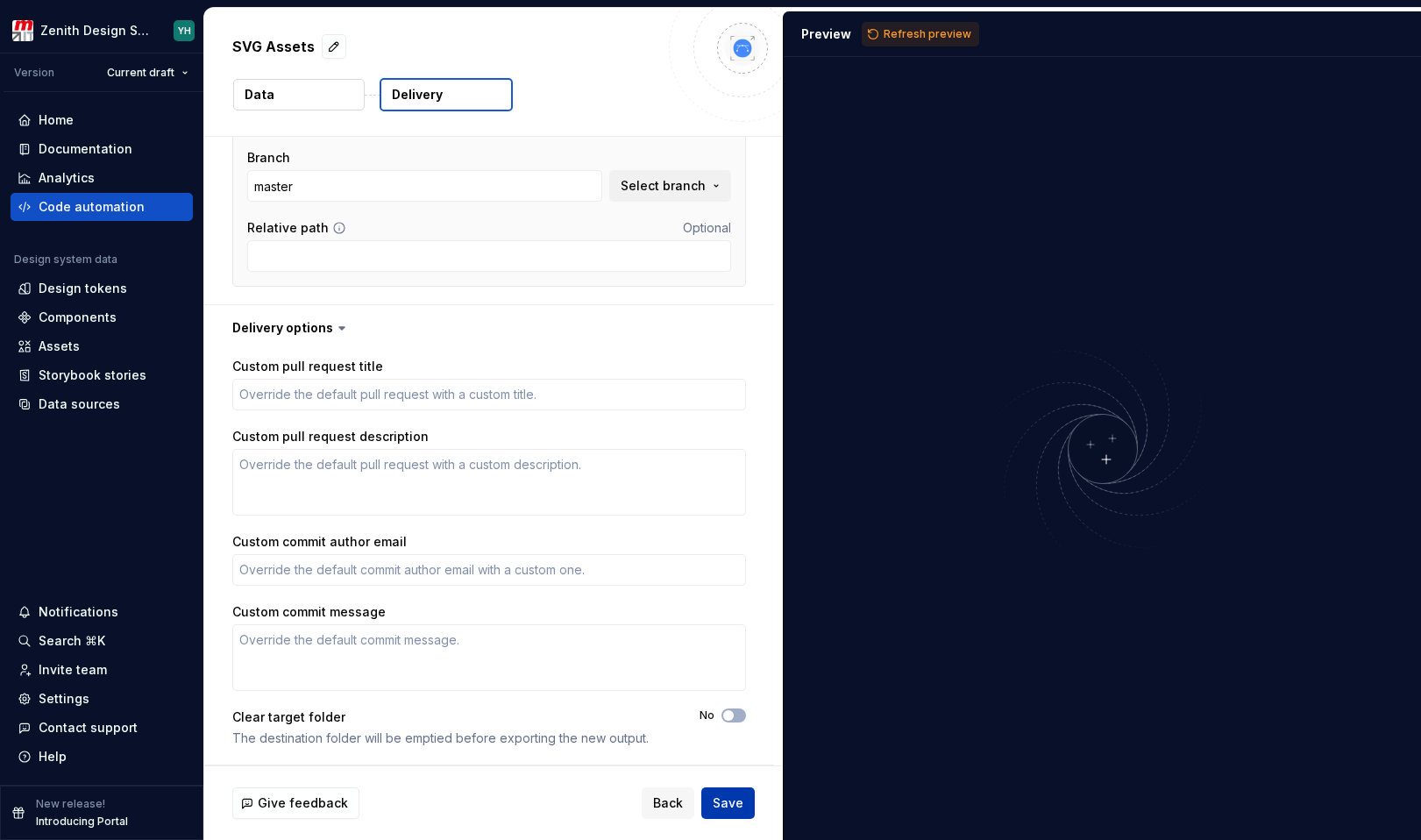
click at [748, 804] on button "Save" at bounding box center [729, 802] width 53 height 31
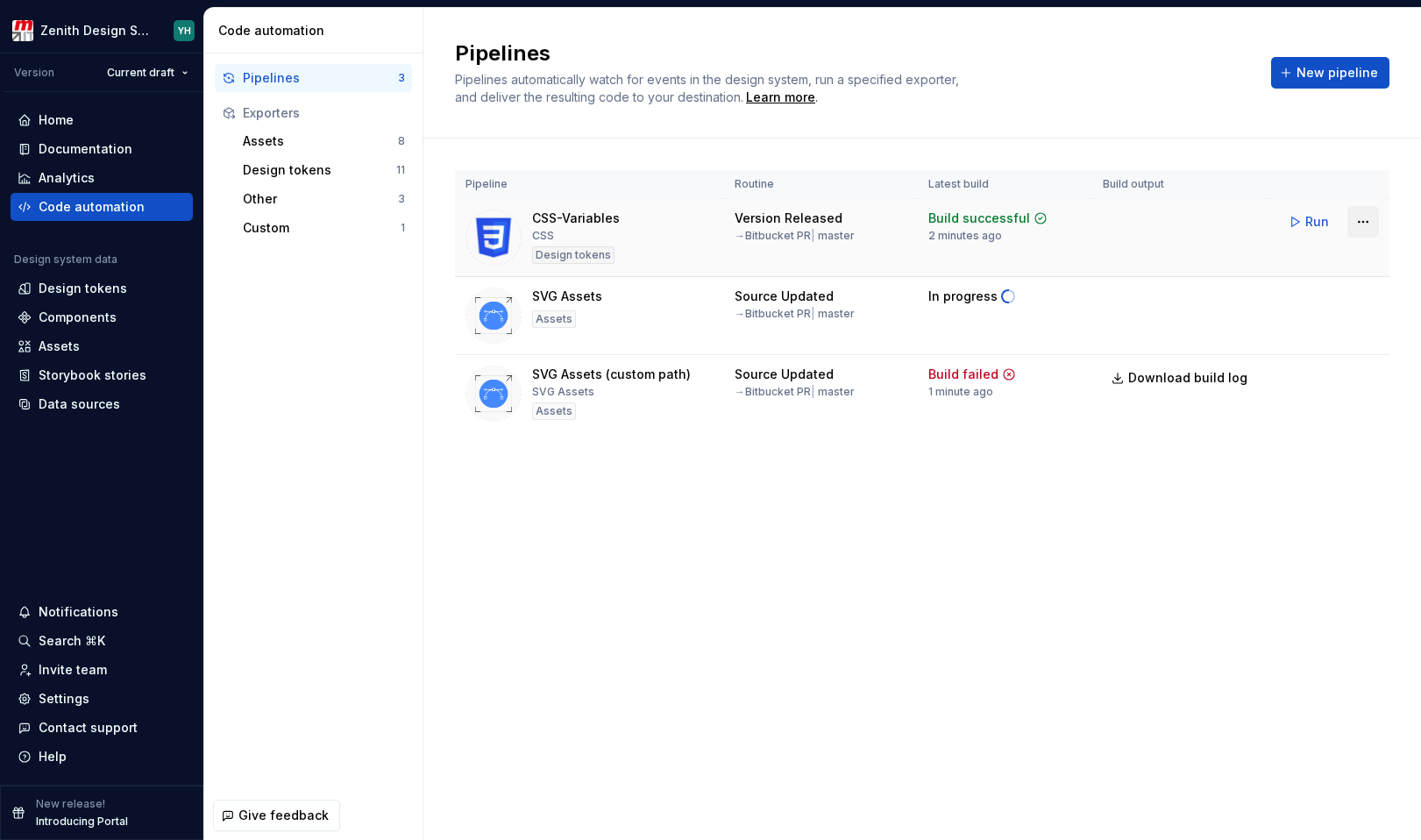
click at [1366, 216] on html "Zenith Design System YH Version Current draft Home Documentation Analytics Code…" at bounding box center [710, 420] width 1421 height 840
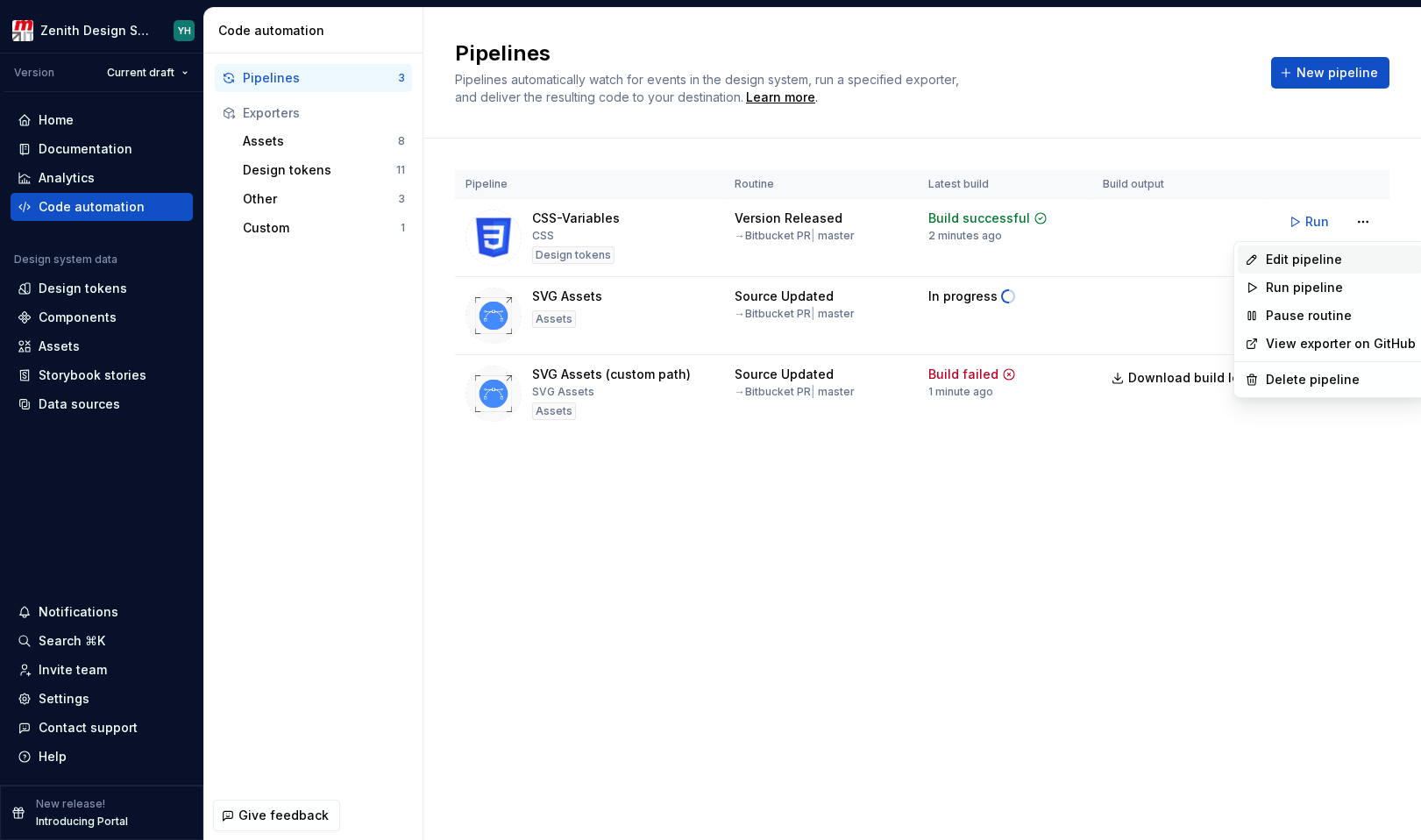
click at [1320, 265] on div "Edit pipeline" at bounding box center [1341, 259] width 150 height 17
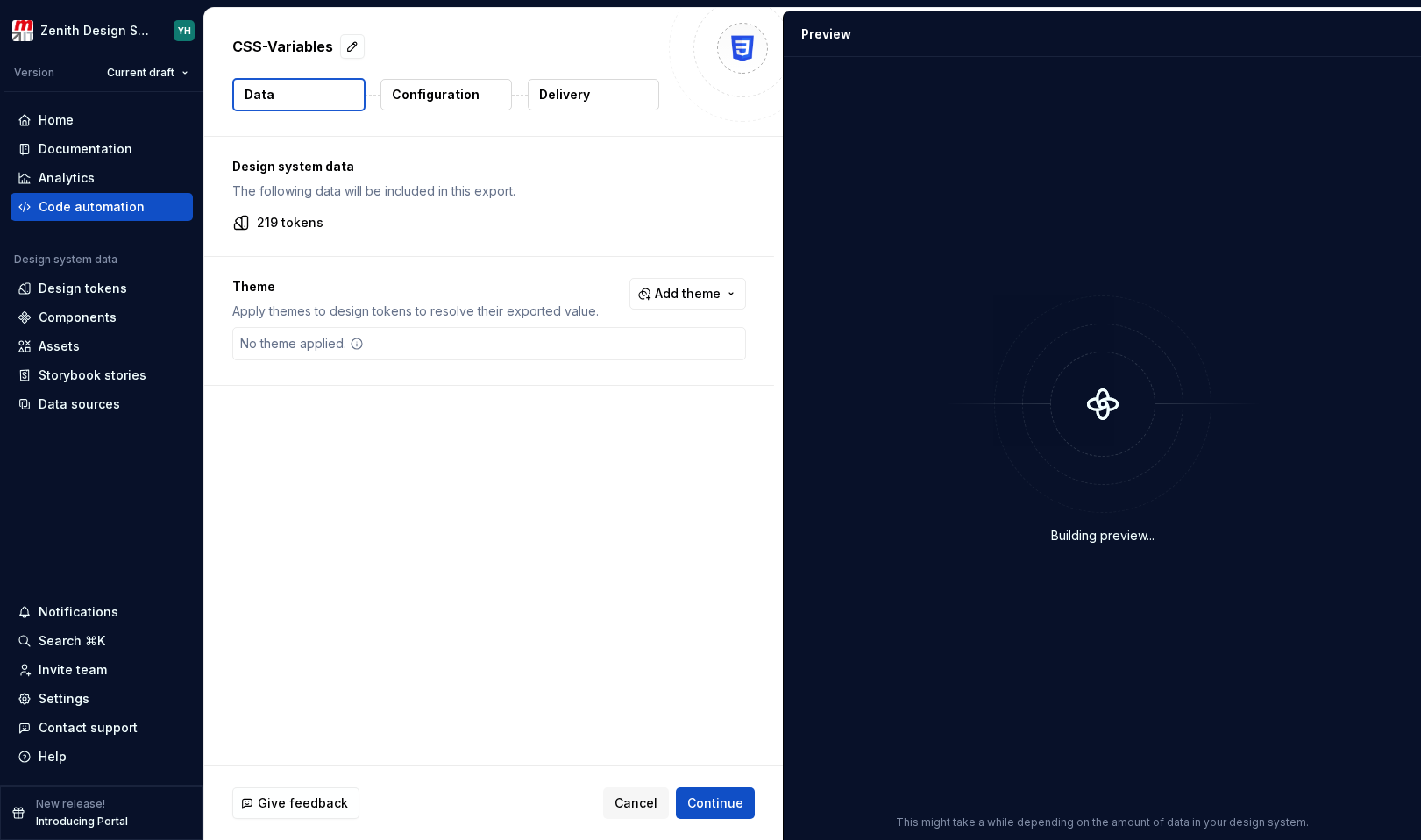
click at [570, 104] on button "Delivery" at bounding box center [593, 94] width 132 height 31
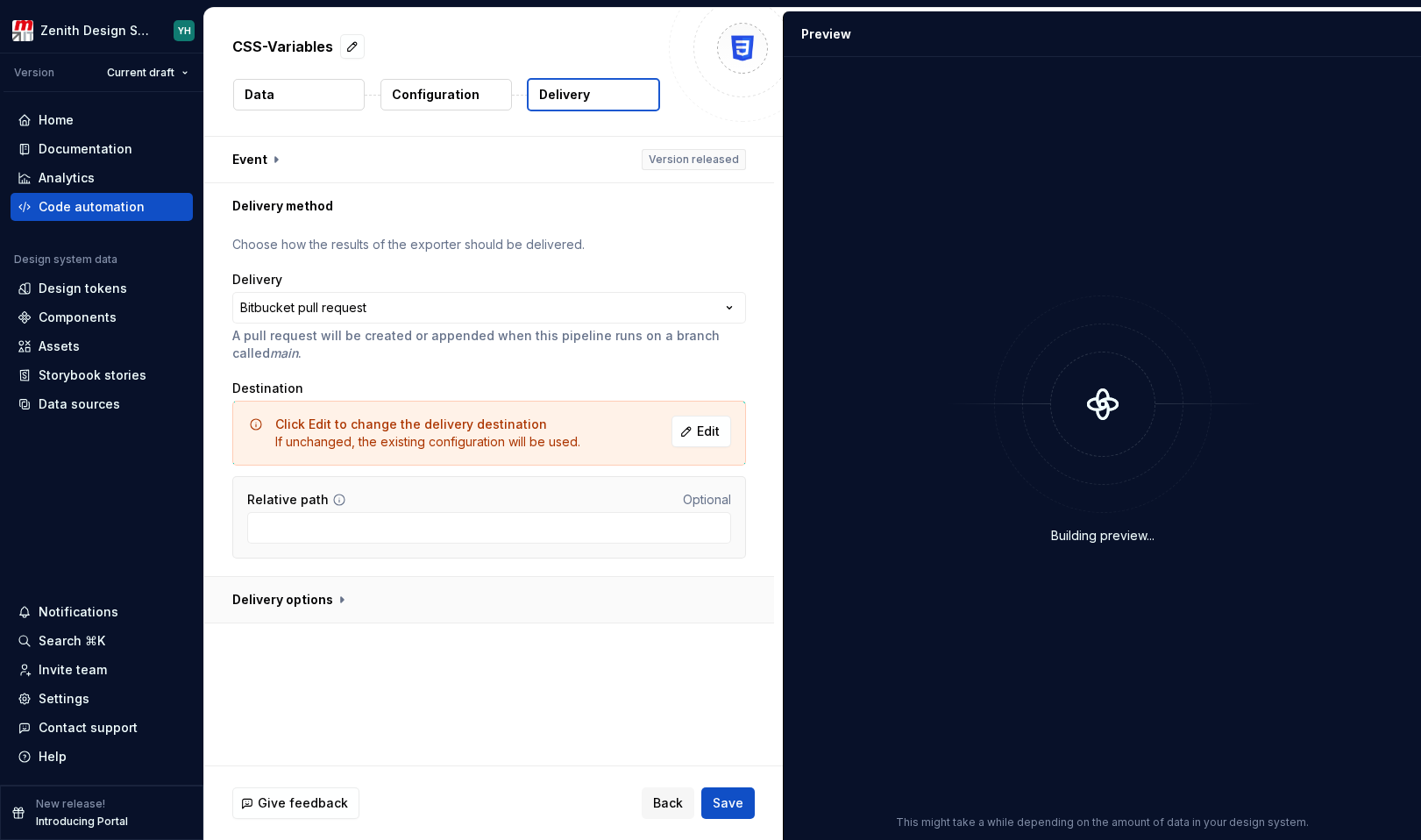
click at [349, 601] on button "button" at bounding box center [489, 599] width 570 height 46
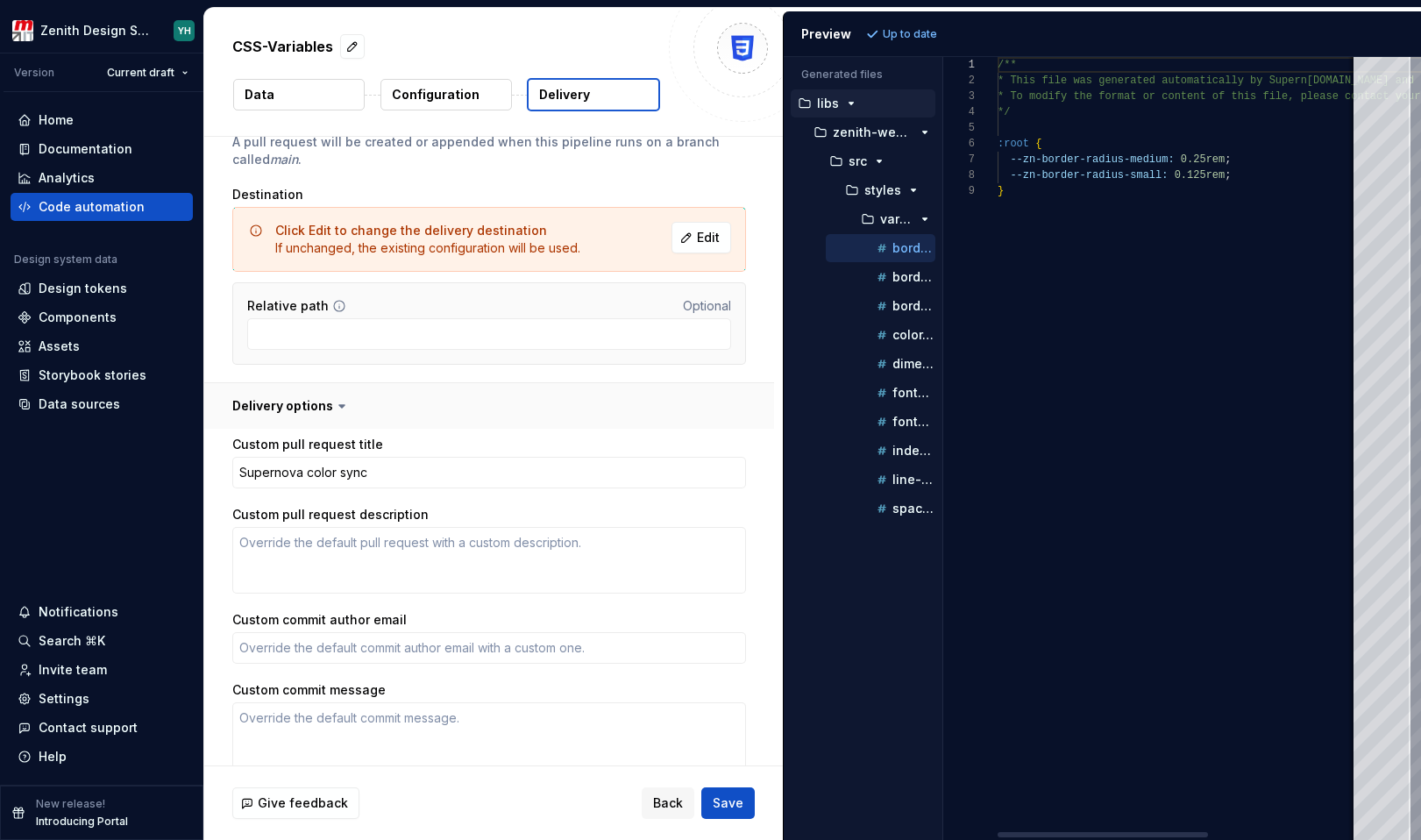
scroll to position [272, 0]
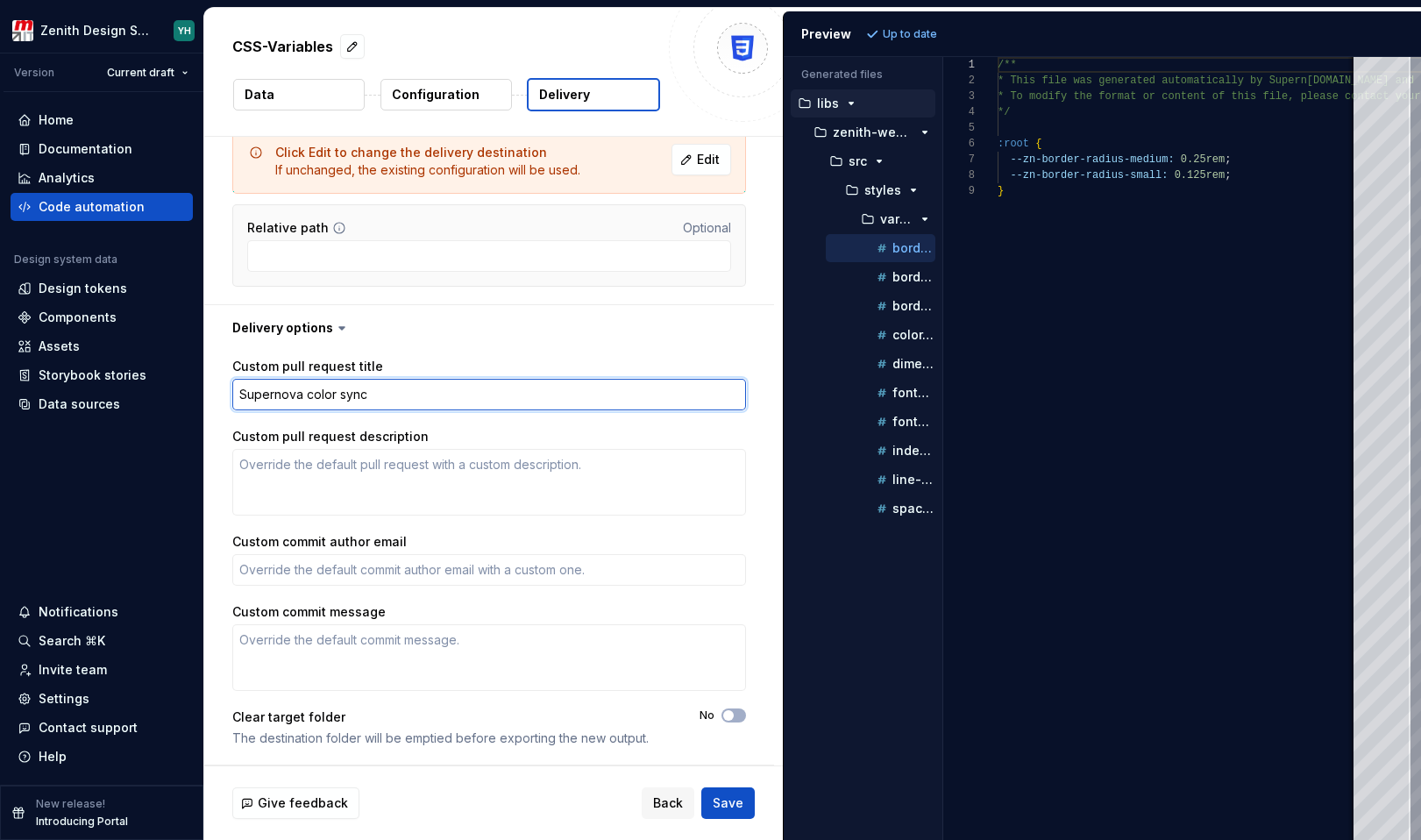
click at [327, 404] on textarea "Supernova color sync" at bounding box center [489, 393] width 514 height 31
click at [642, 801] on div "Give feedback Back Save" at bounding box center [493, 802] width 523 height 31
click at [651, 803] on button "Back" at bounding box center [668, 802] width 52 height 31
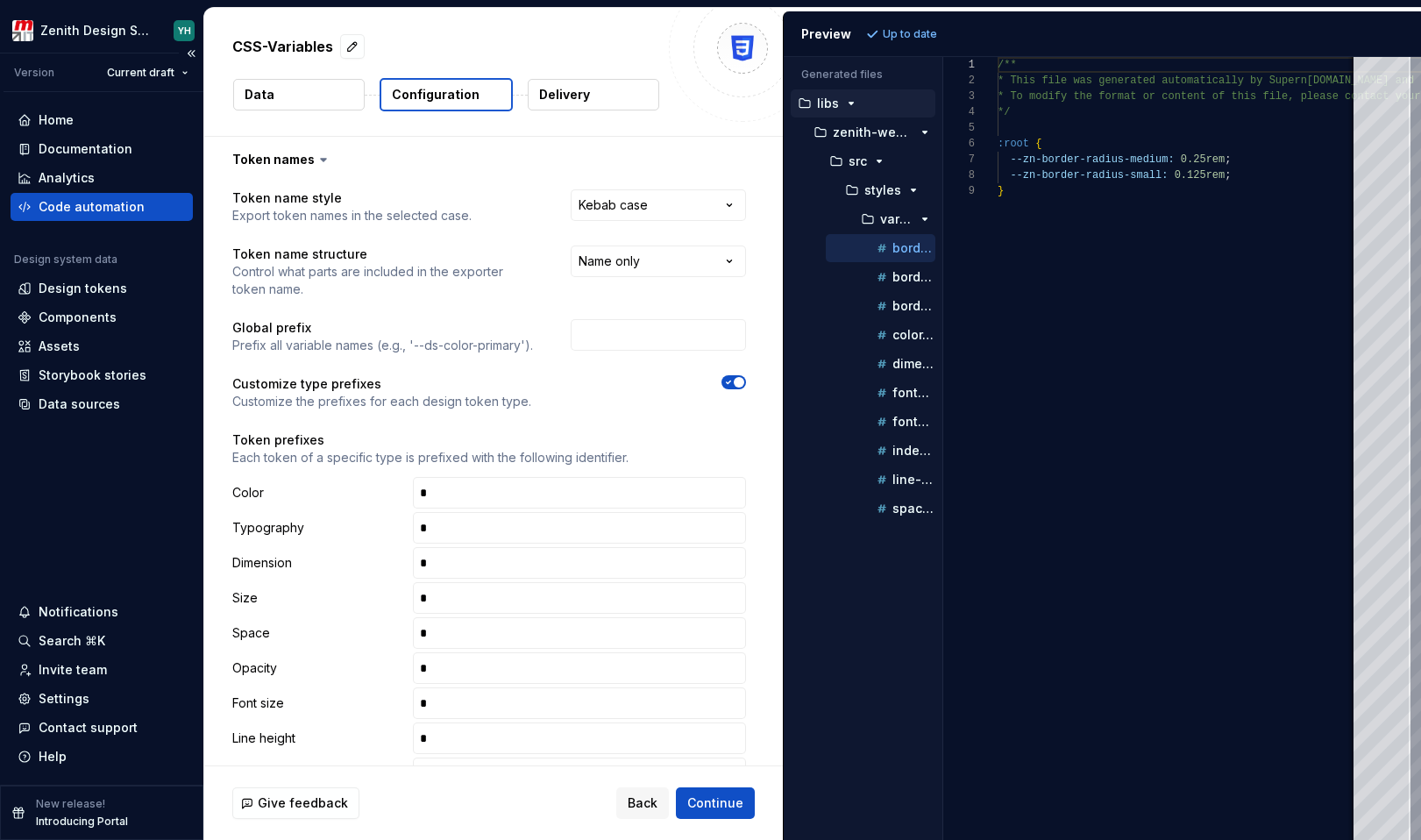
click at [107, 210] on div "Code automation" at bounding box center [92, 207] width 106 height 17
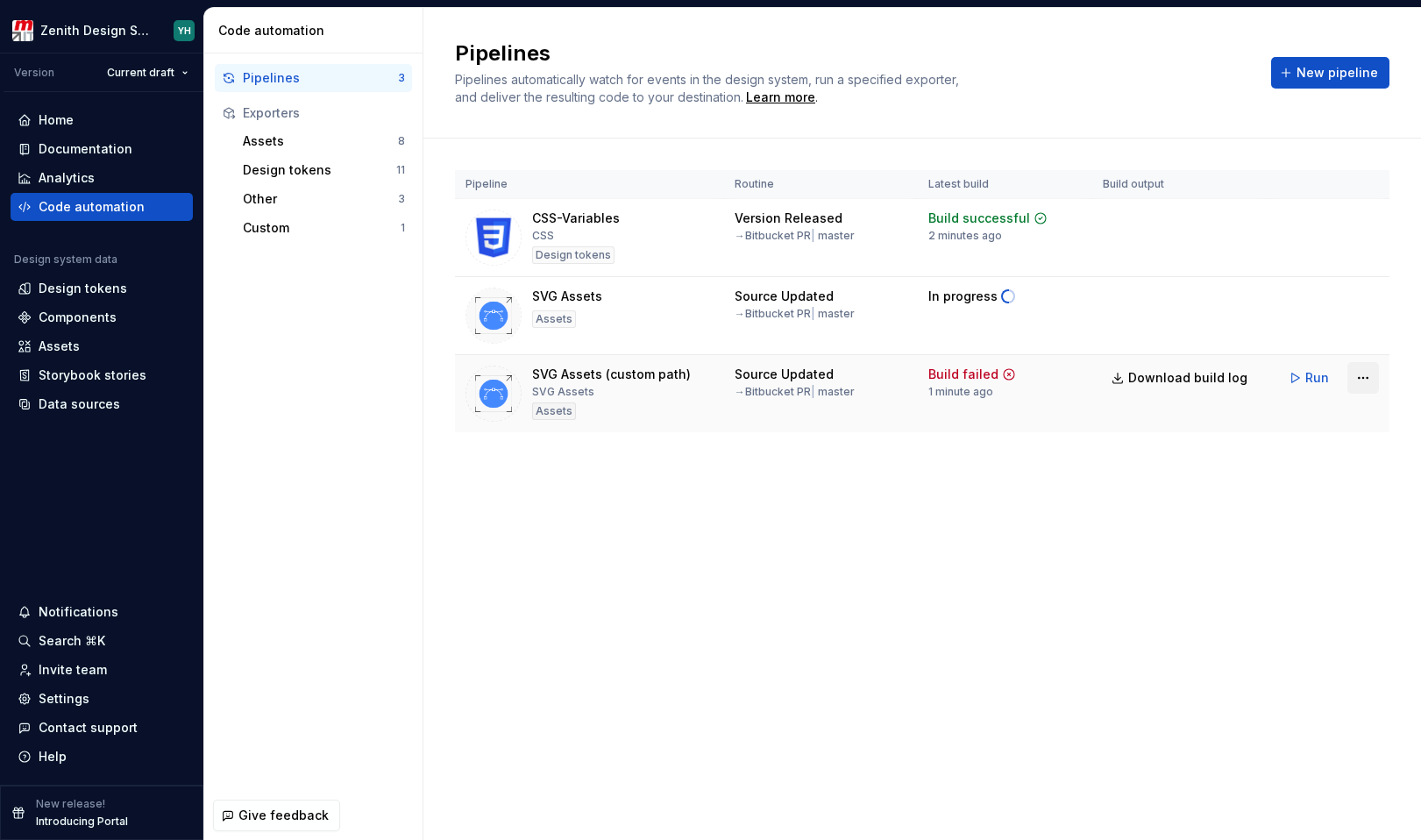
click at [1353, 378] on html "Zenith Design System YH Version Current draft Home Documentation Analytics Code…" at bounding box center [710, 420] width 1421 height 840
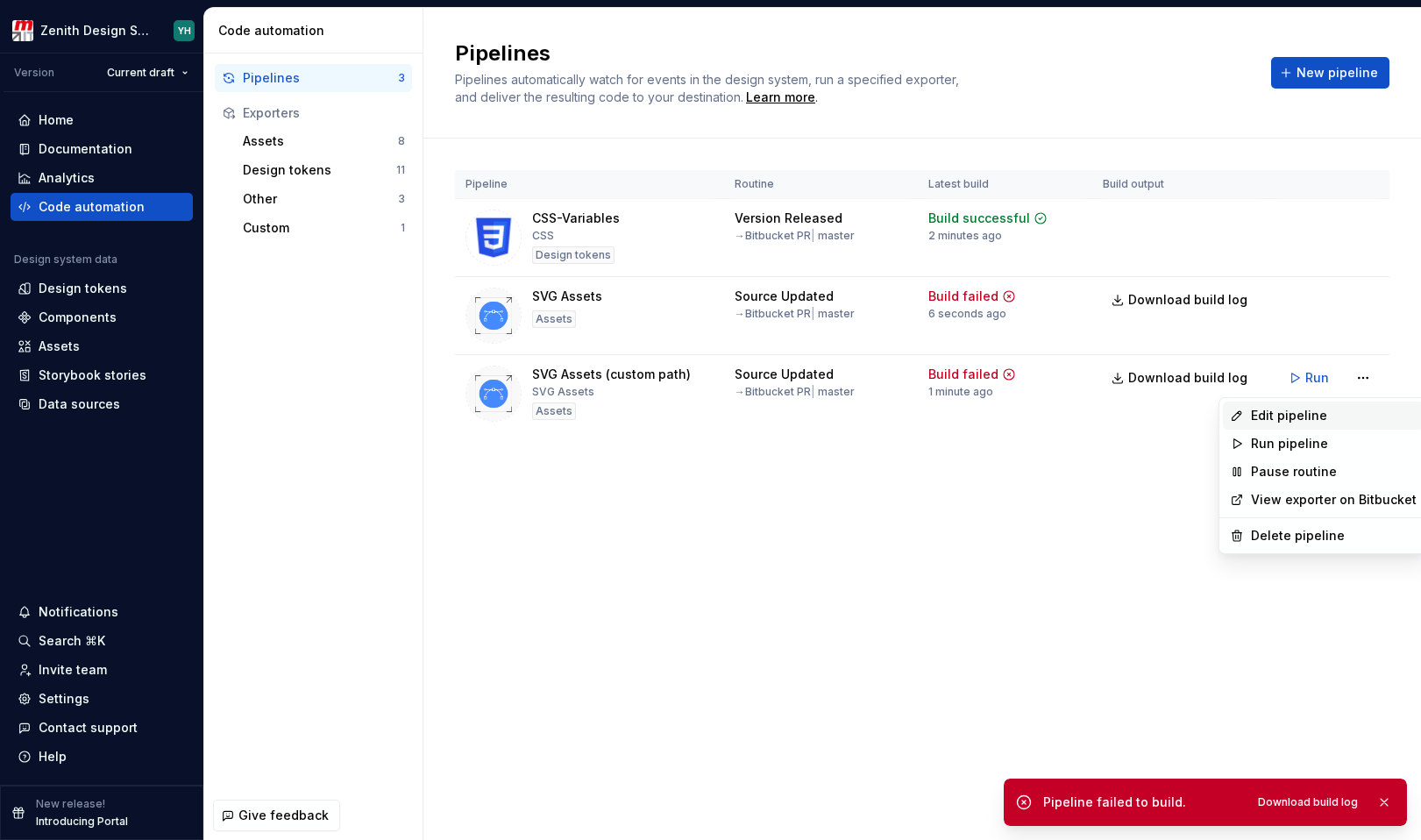
click at [1315, 412] on div "Edit pipeline" at bounding box center [1334, 415] width 166 height 17
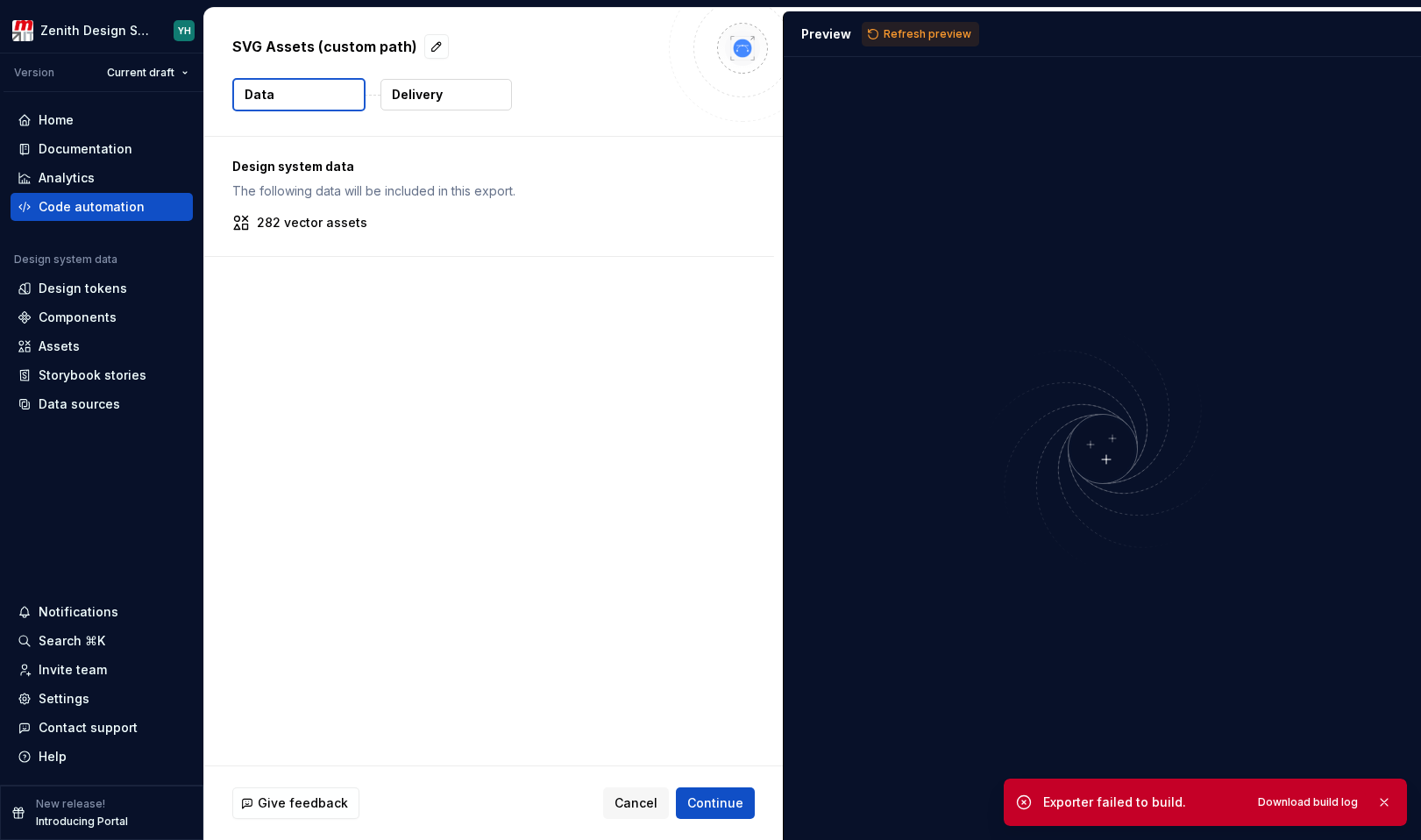
click at [447, 99] on button "Delivery" at bounding box center [446, 94] width 132 height 31
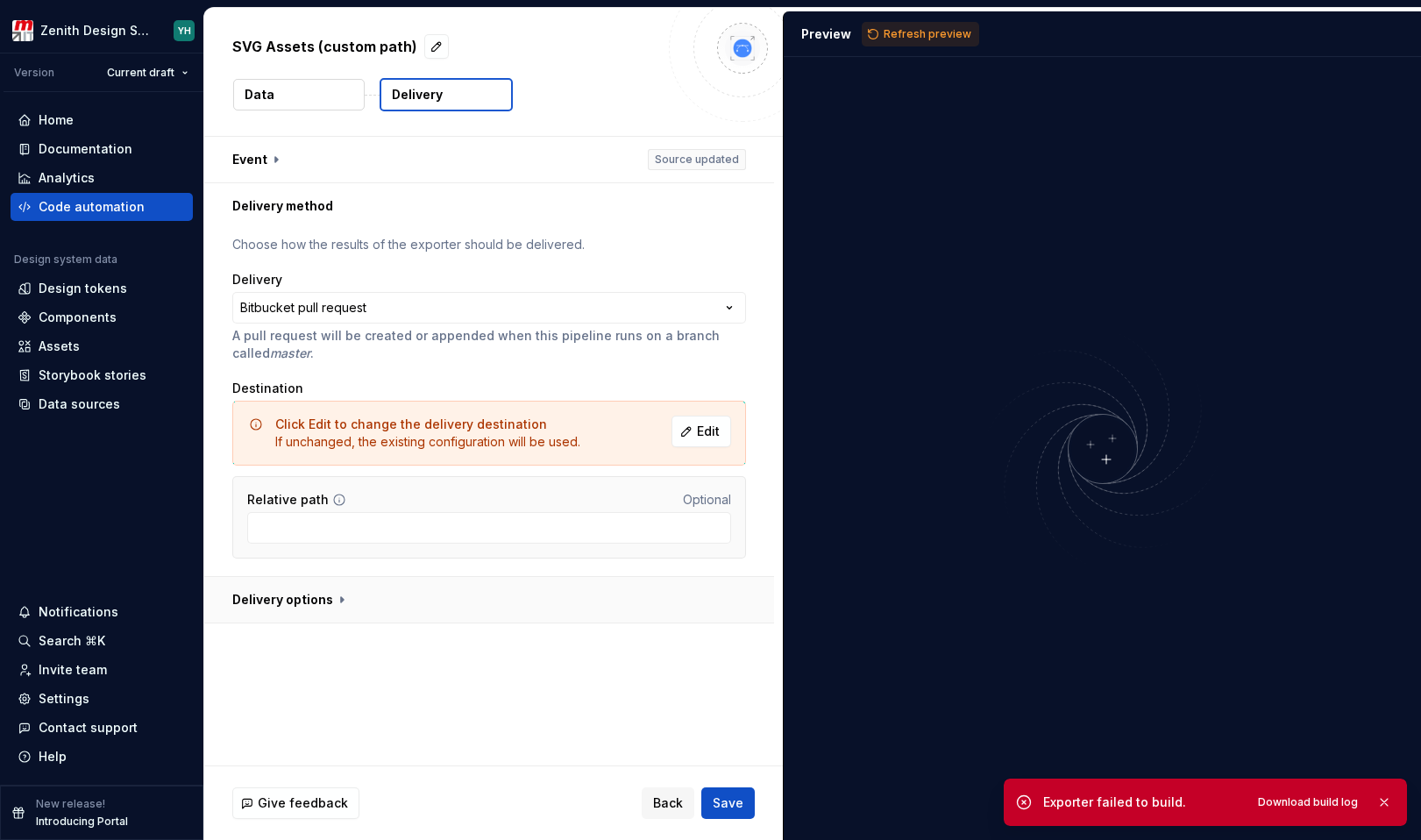
click at [277, 597] on button "button" at bounding box center [489, 599] width 570 height 46
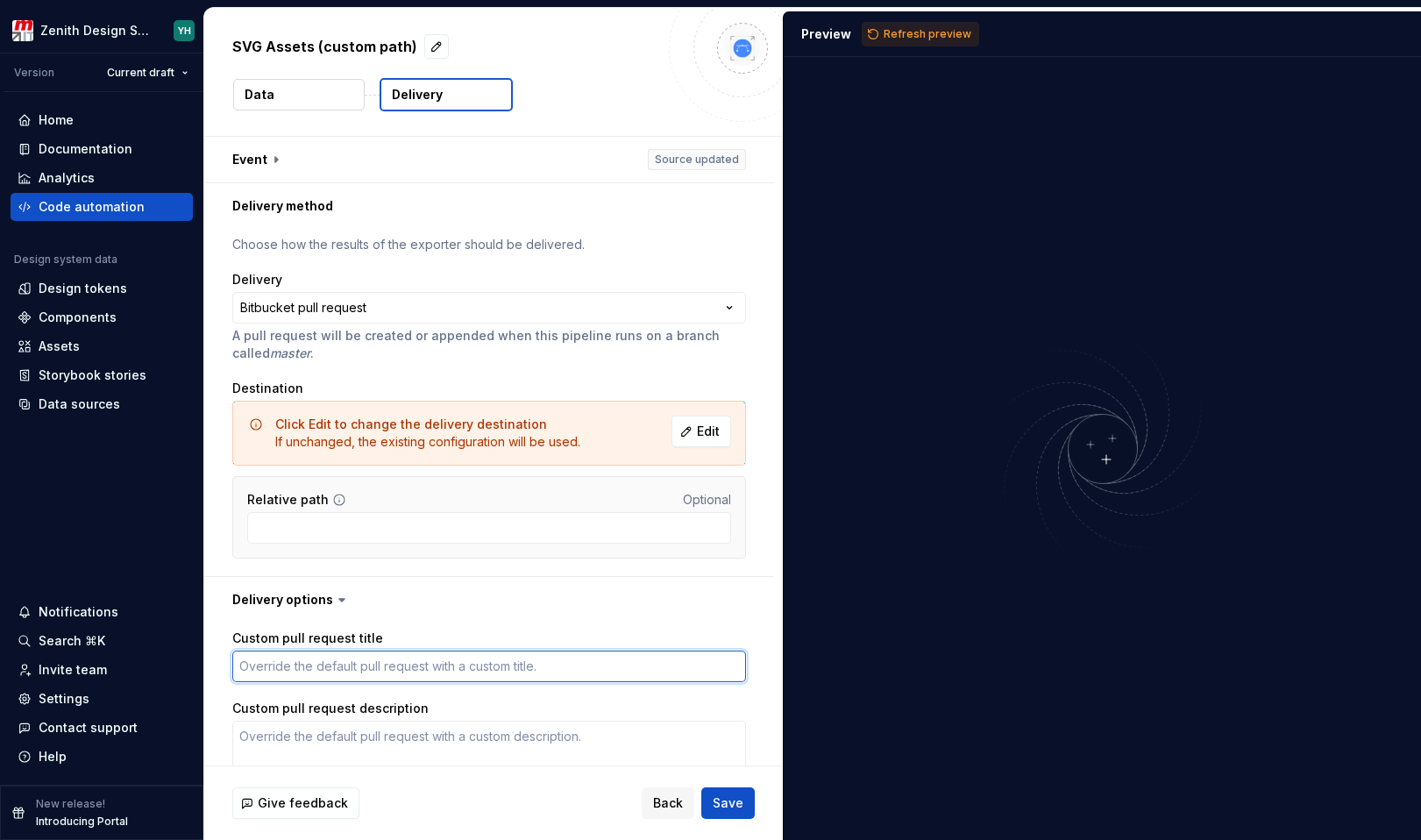
click at [286, 650] on textarea "Custom pull request title" at bounding box center [489, 666] width 514 height 31
paste textarea "Supernova color sync"
type textarea "*"
type textarea "Supernova color sync"
click at [320, 656] on textarea "Supernova color sync" at bounding box center [489, 666] width 514 height 31
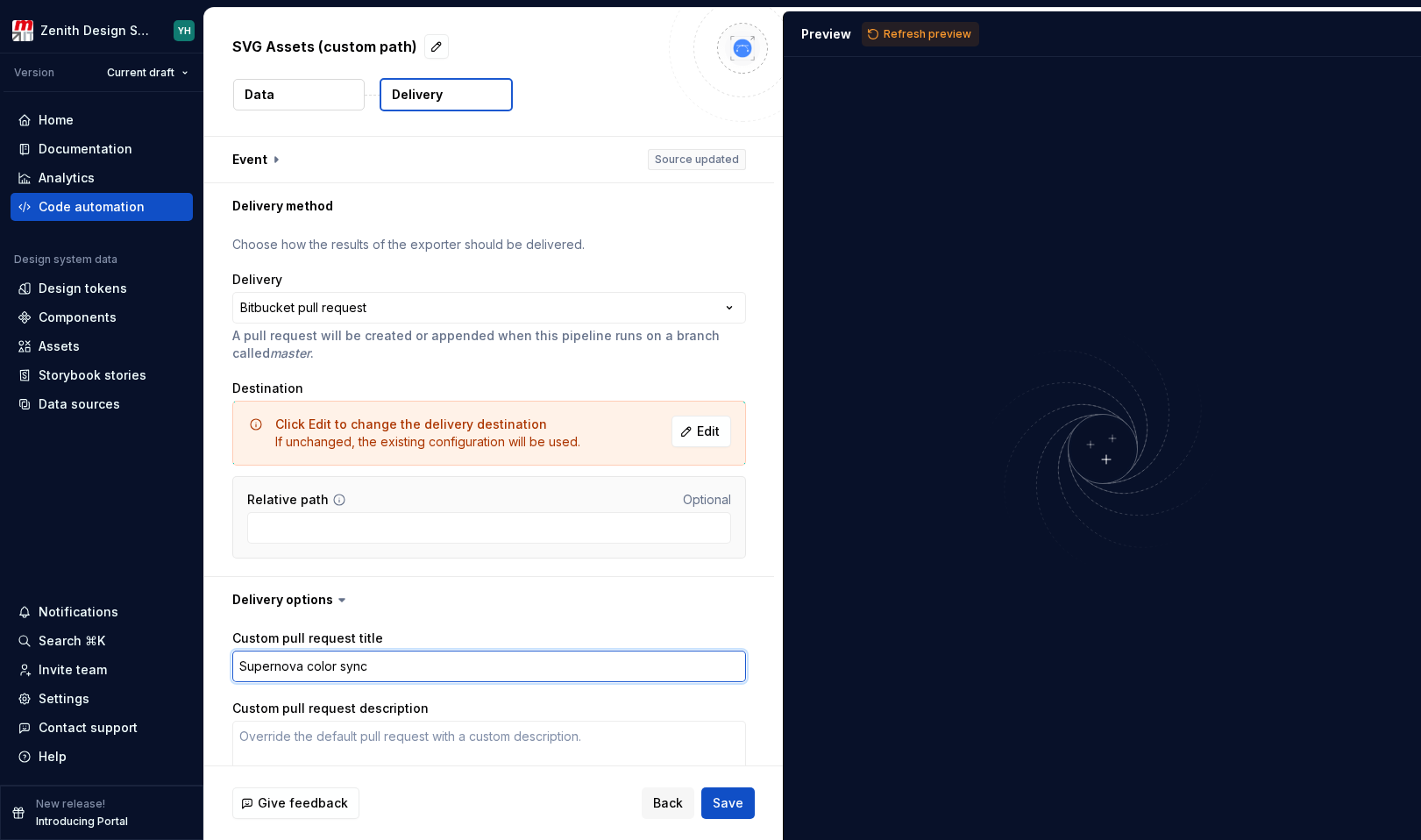
click at [320, 656] on textarea "Supernova color sync" at bounding box center [489, 666] width 514 height 31
click at [318, 667] on textarea "Supernova color sync" at bounding box center [489, 666] width 514 height 31
type textarea "*"
type textarea "Supernova a sync"
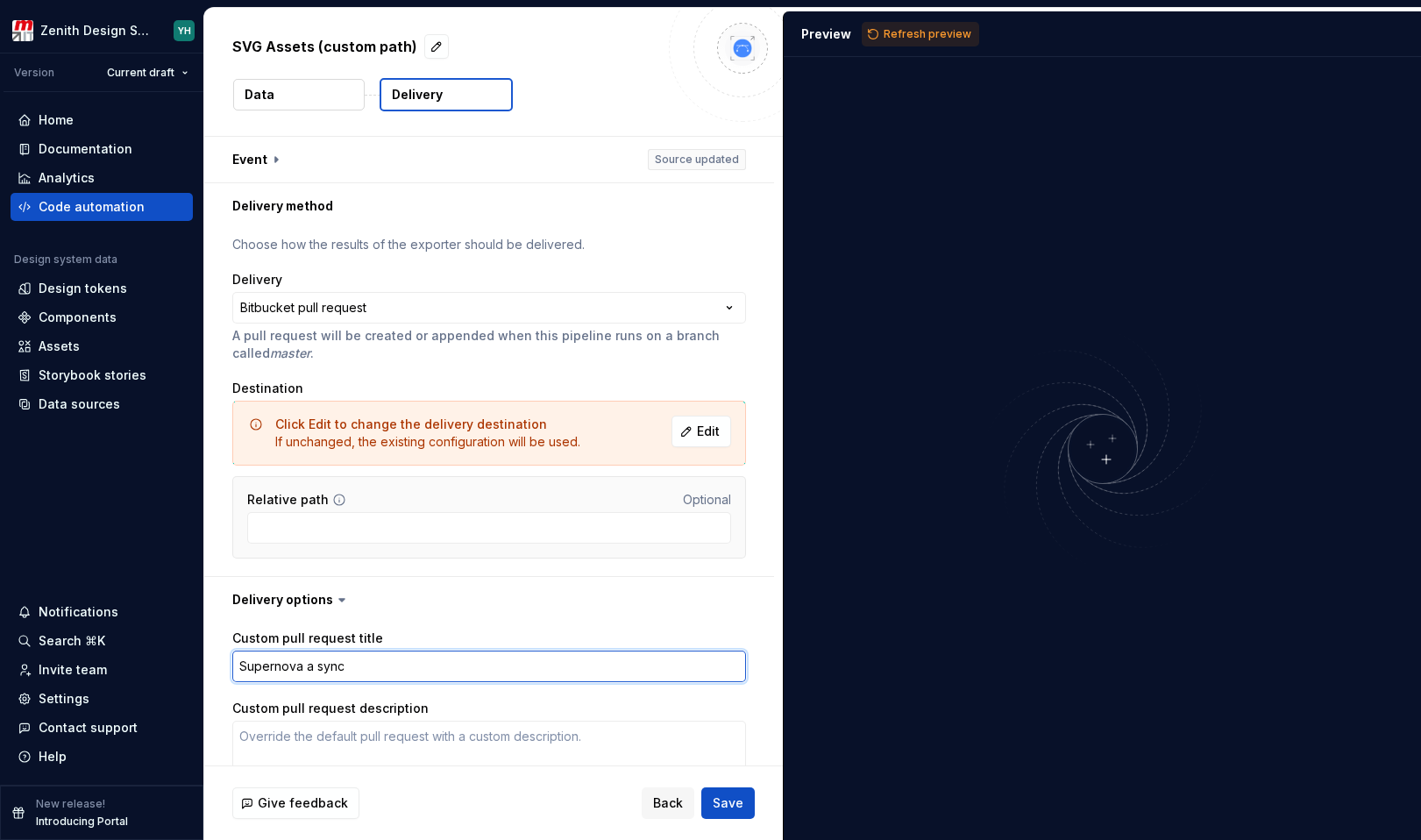
type textarea "*"
type textarea "Supernova as sync"
type textarea "*"
type textarea "Supernova ass sync"
type textarea "*"
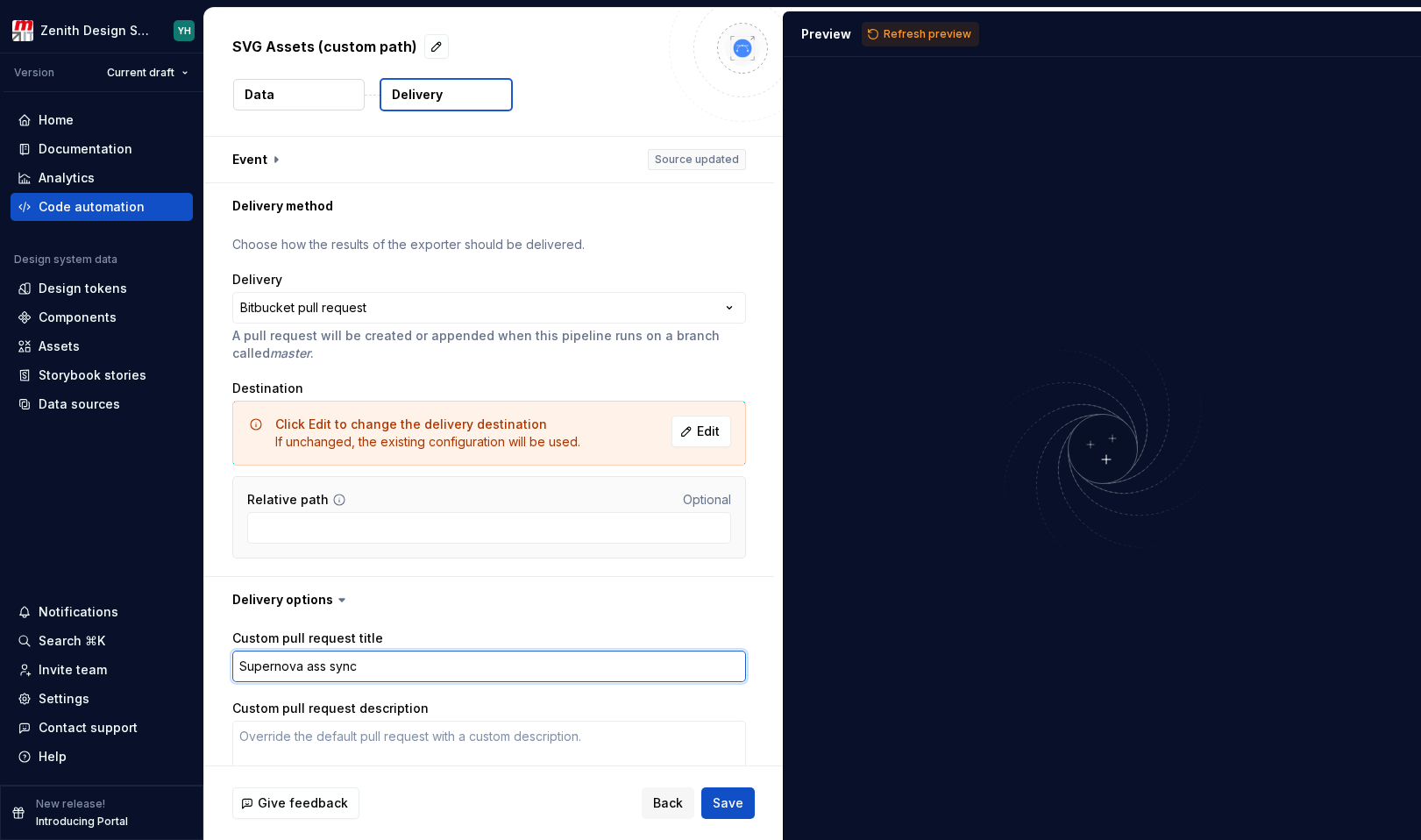
type textarea "Supernova asse sync"
type textarea "*"
type textarea "Supernova asset sync"
type textarea "*"
type textarea "Supernova assets sync"
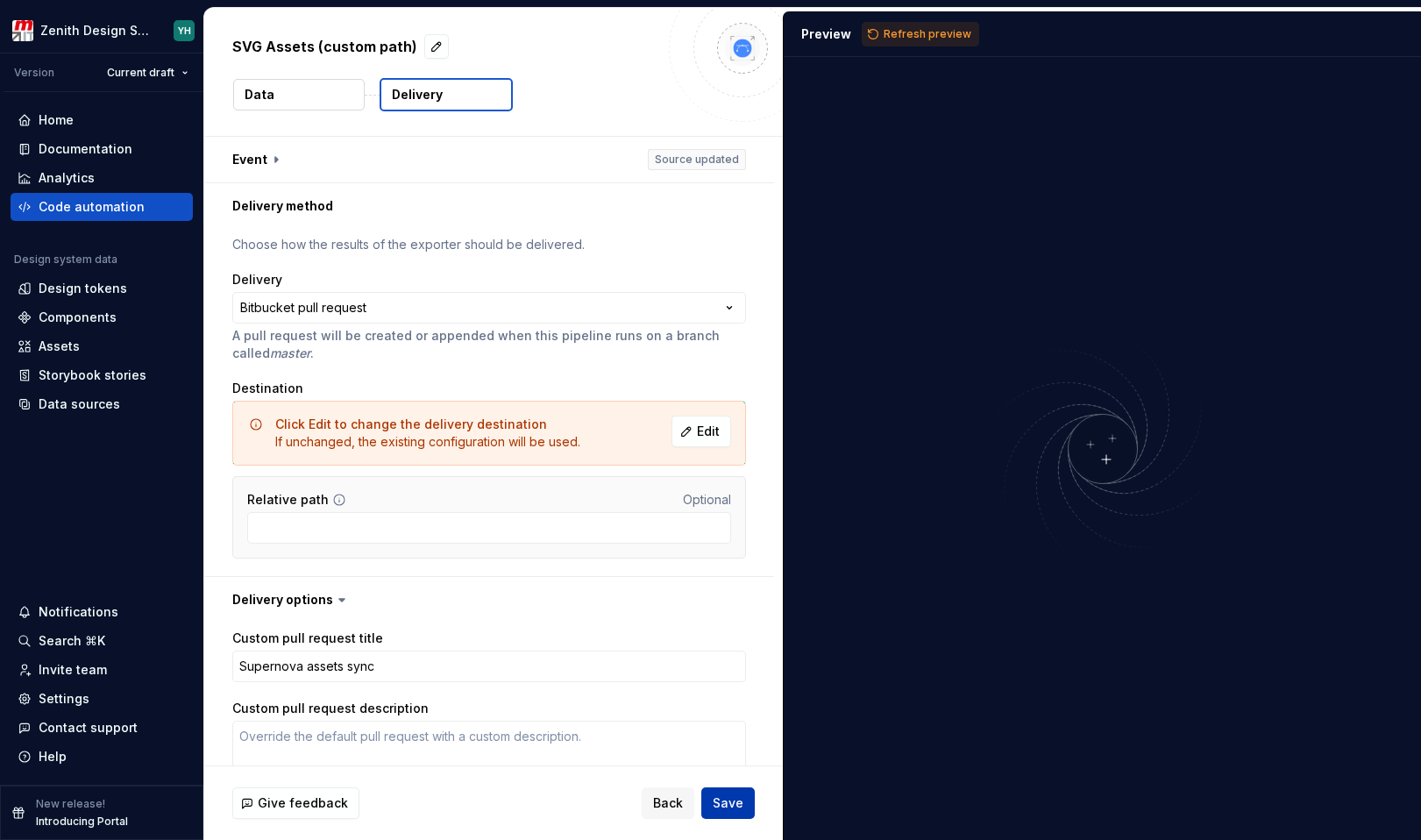
click at [734, 803] on span "Save" at bounding box center [729, 803] width 30 height 17
type textarea "*"
